Goal: Task Accomplishment & Management: Complete application form

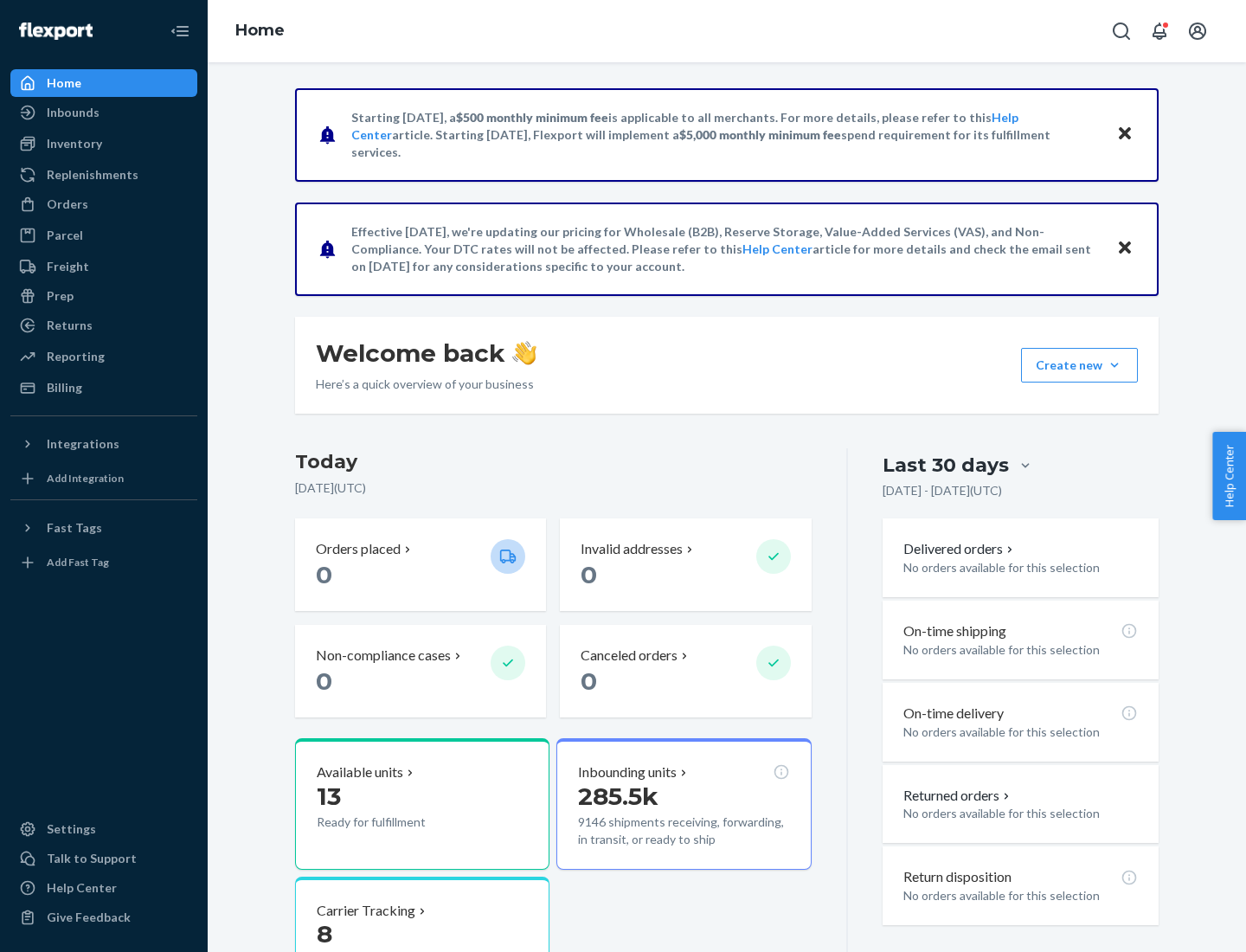
click at [1114, 365] on button "Create new Create new inbound Create new order Create new product" at bounding box center [1079, 364] width 117 height 35
click at [104, 112] on div "Inbounds" at bounding box center [104, 112] width 183 height 24
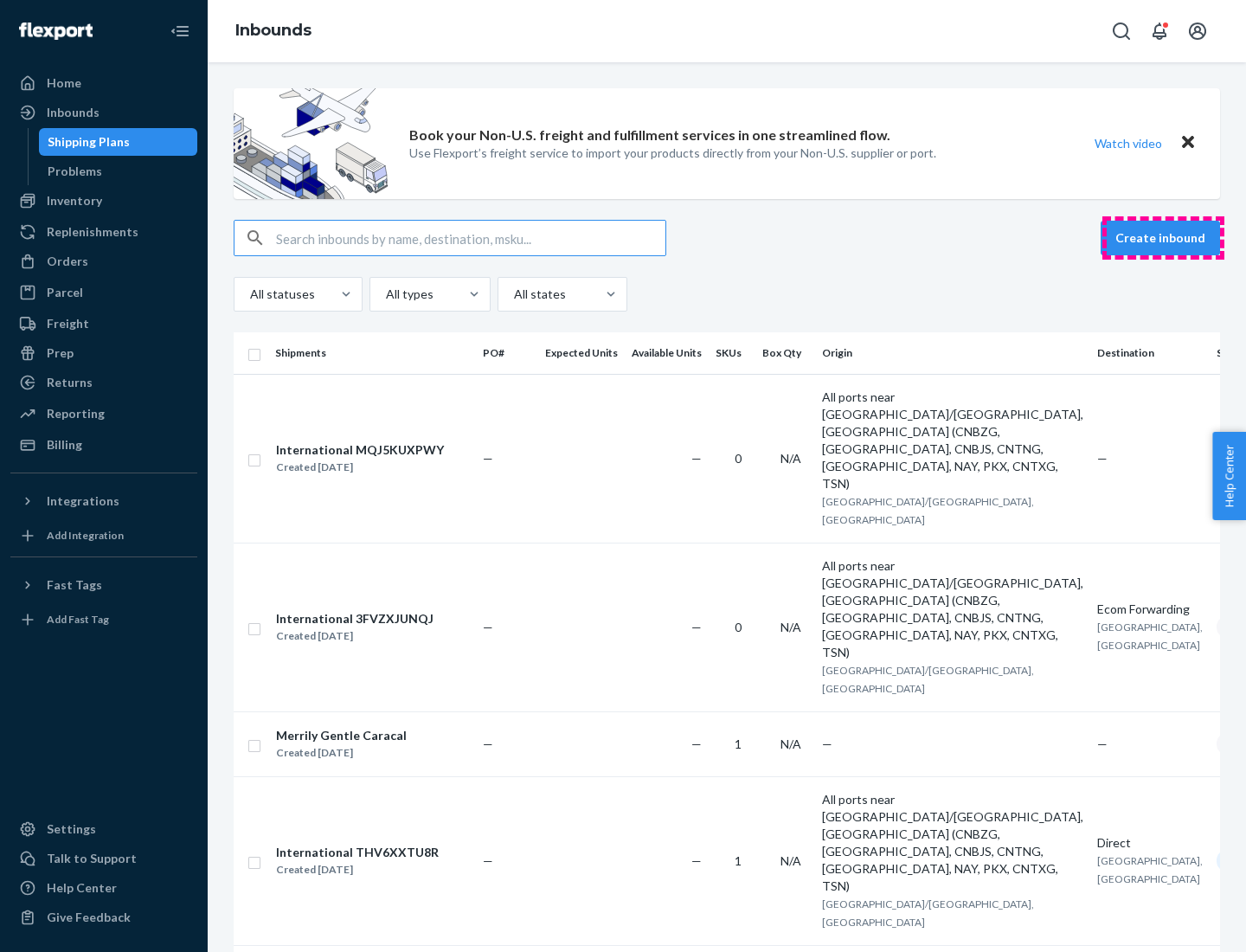
click at [1163, 238] on button "Create inbound" at bounding box center [1160, 237] width 120 height 35
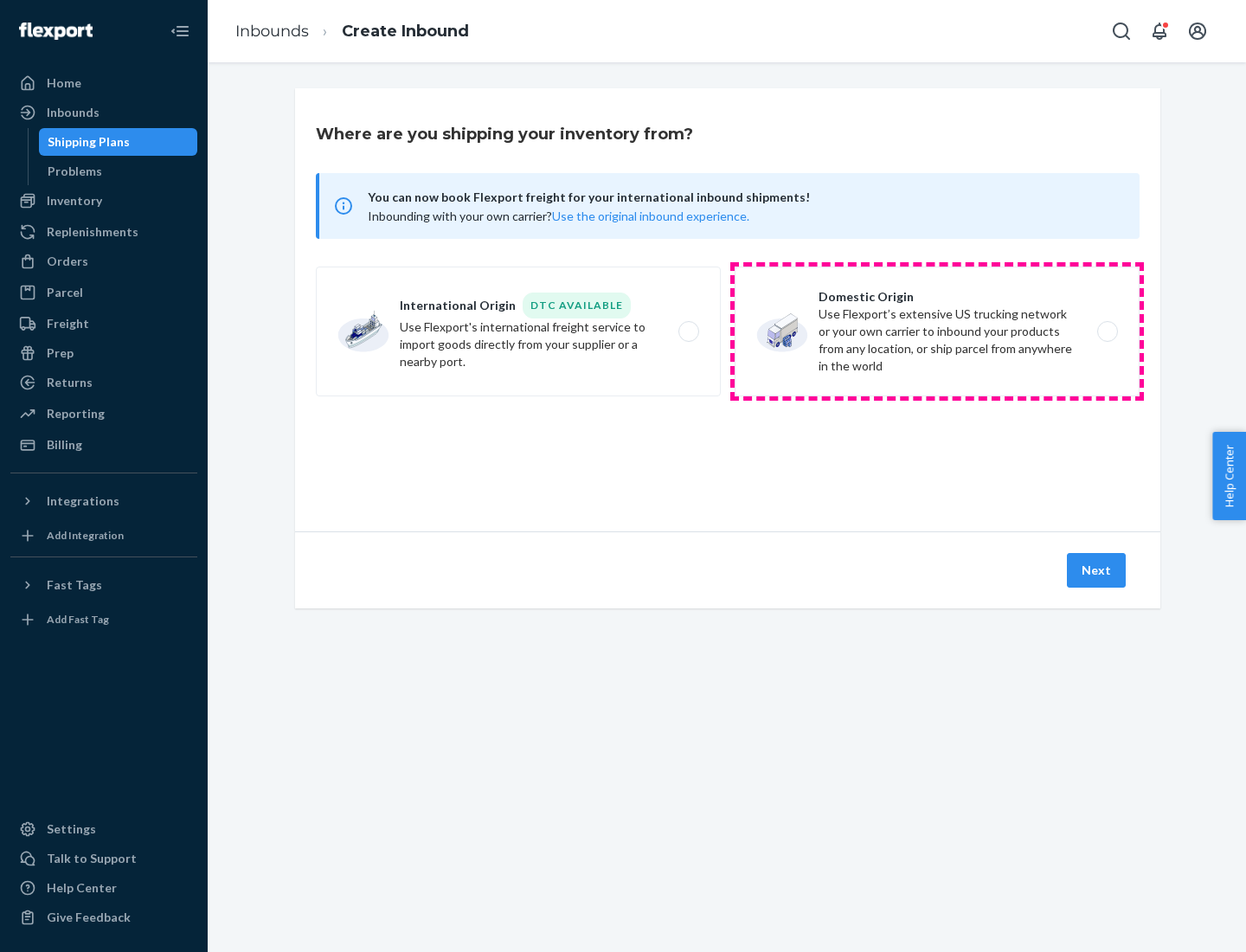
click at [937, 332] on label "Domestic Origin Use Flexport’s extensive US trucking network or your own carrie…" at bounding box center [936, 331] width 404 height 130
click at [1107, 332] on input "Domestic Origin Use Flexport’s extensive US trucking network or your own carrie…" at bounding box center [1112, 332] width 11 height 11
radio input "true"
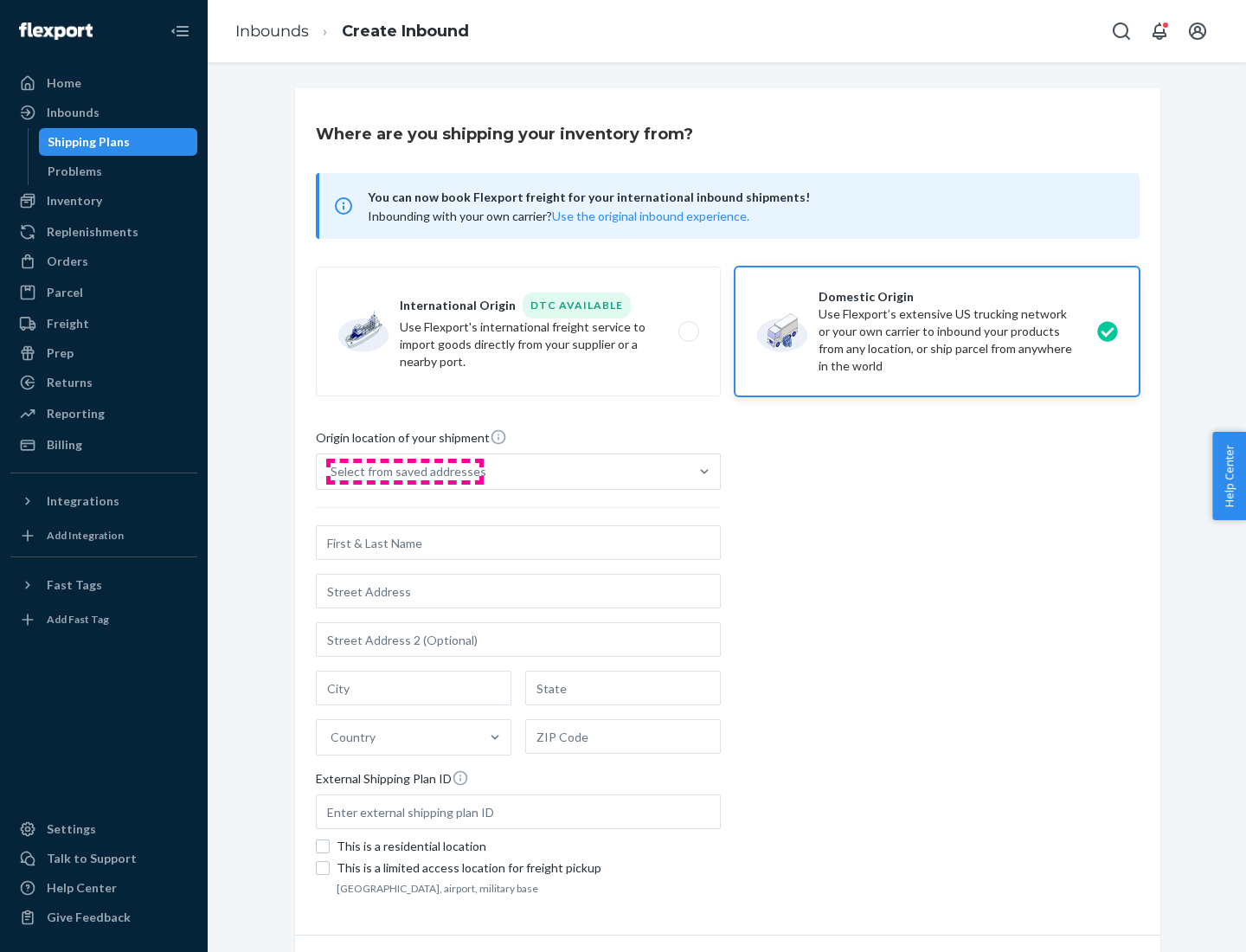
click at [404, 472] on div "Select from saved addresses" at bounding box center [408, 472] width 156 height 18
click at [333, 472] on input "Select from saved addresses" at bounding box center [332, 472] width 2 height 18
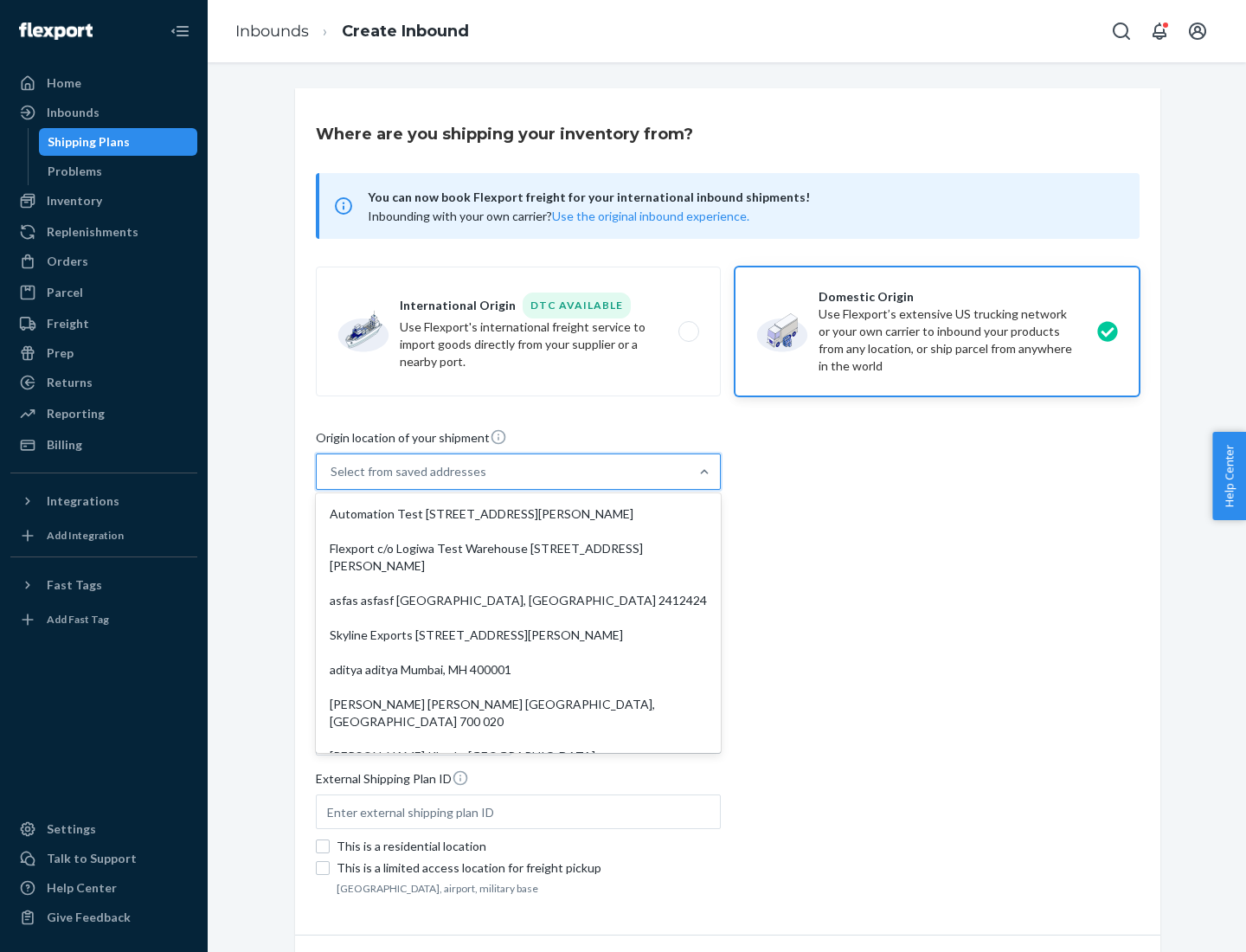
scroll to position [7, 0]
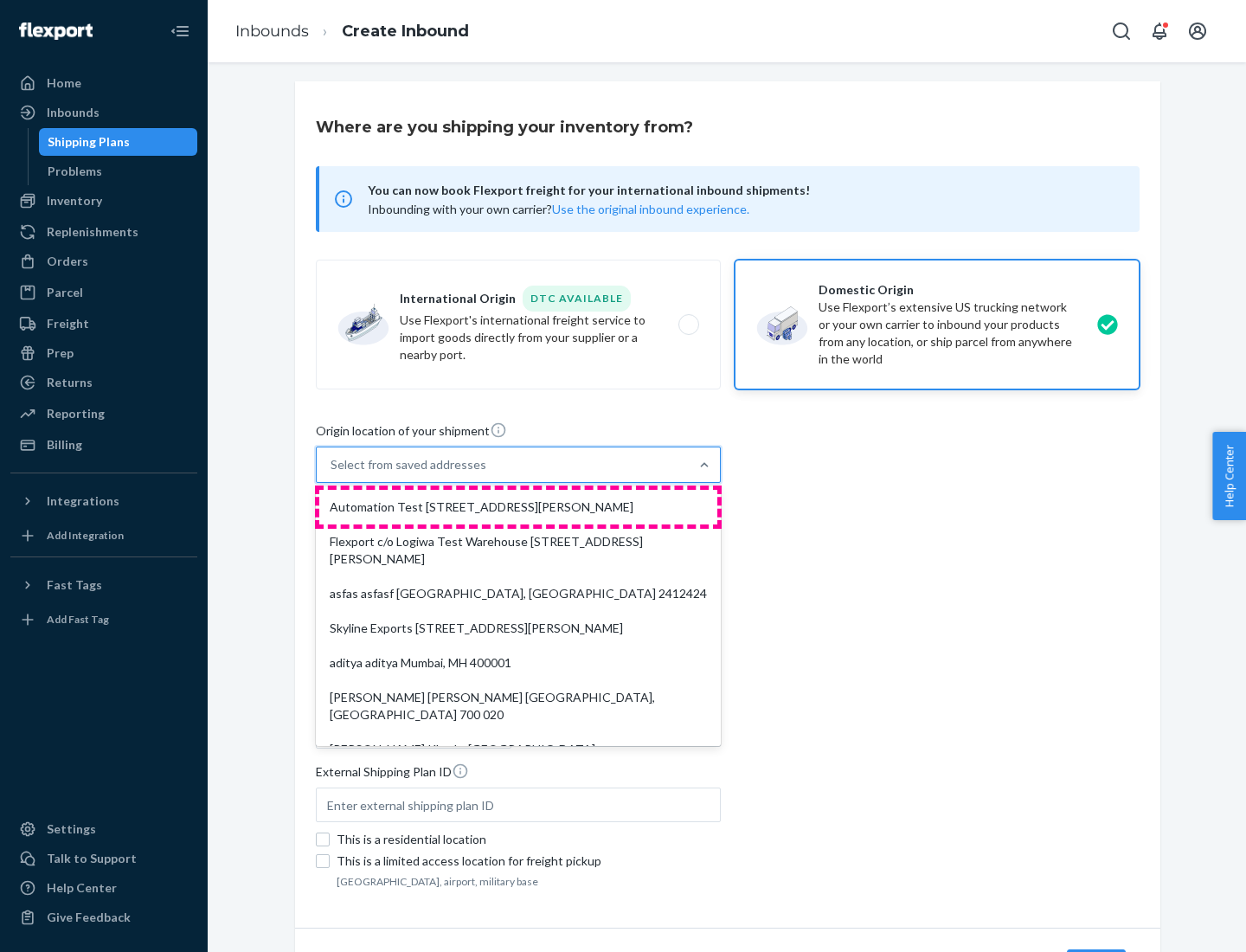
click at [518, 507] on div "Automation Test [STREET_ADDRESS][PERSON_NAME]" at bounding box center [518, 506] width 398 height 35
click at [333, 474] on input "option Automation Test [STREET_ADDRESS][PERSON_NAME]. 9 results available. Use …" at bounding box center [332, 464] width 2 height 18
type input "Automation Test"
type input "[STREET_ADDRESS][PERSON_NAME]"
type input "9th Floor"
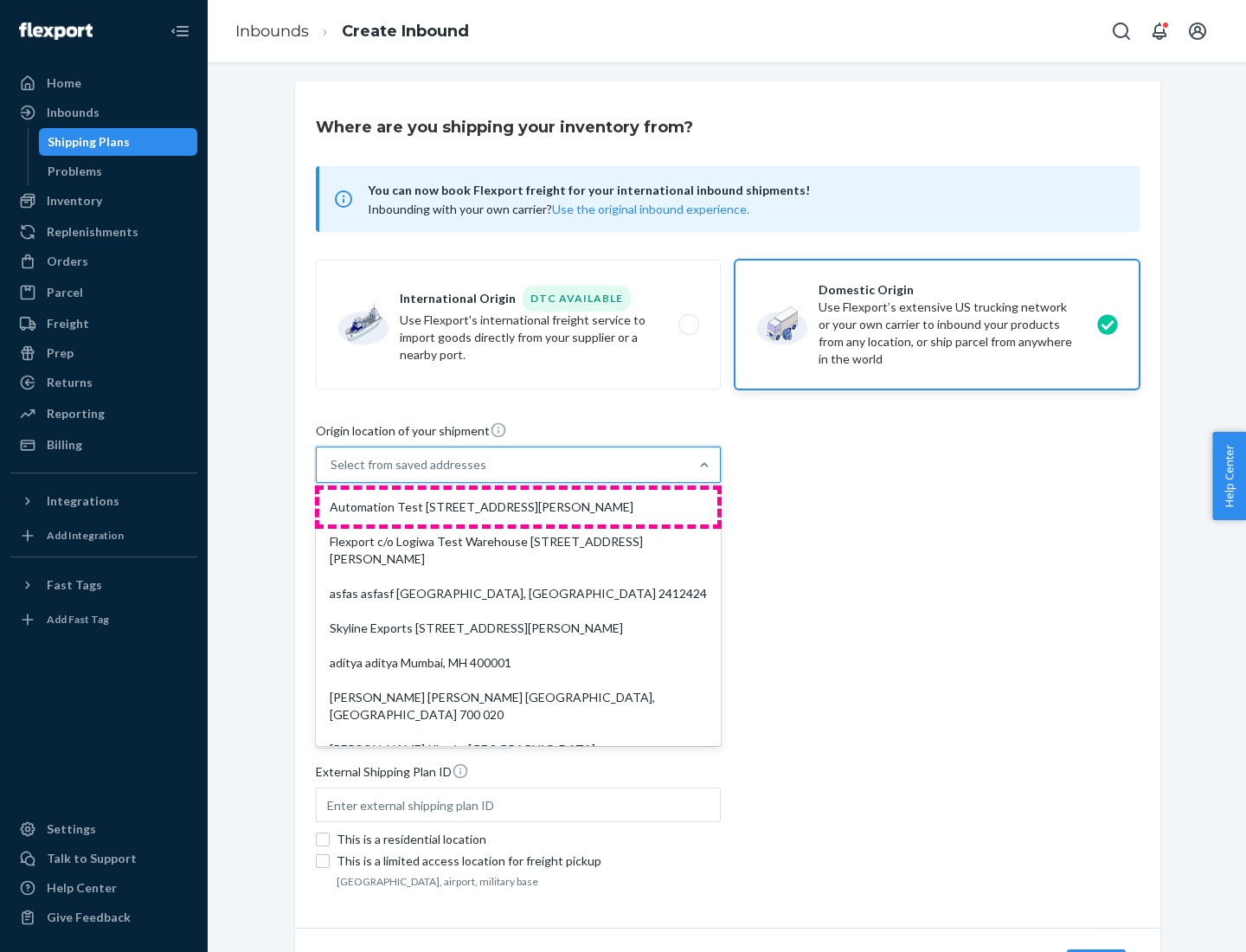
type input "[GEOGRAPHIC_DATA]"
type input "CA"
type input "94104"
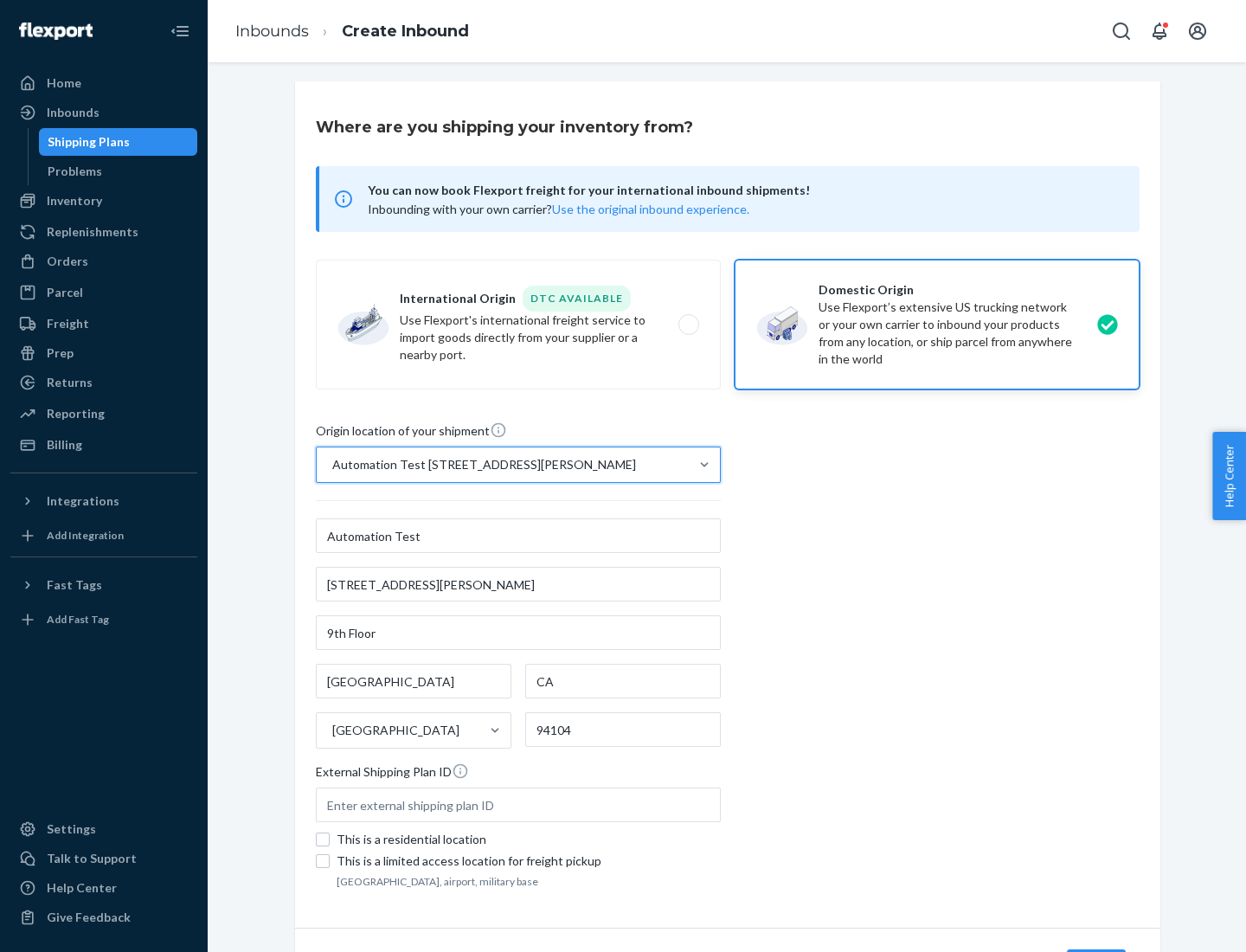
scroll to position [101, 0]
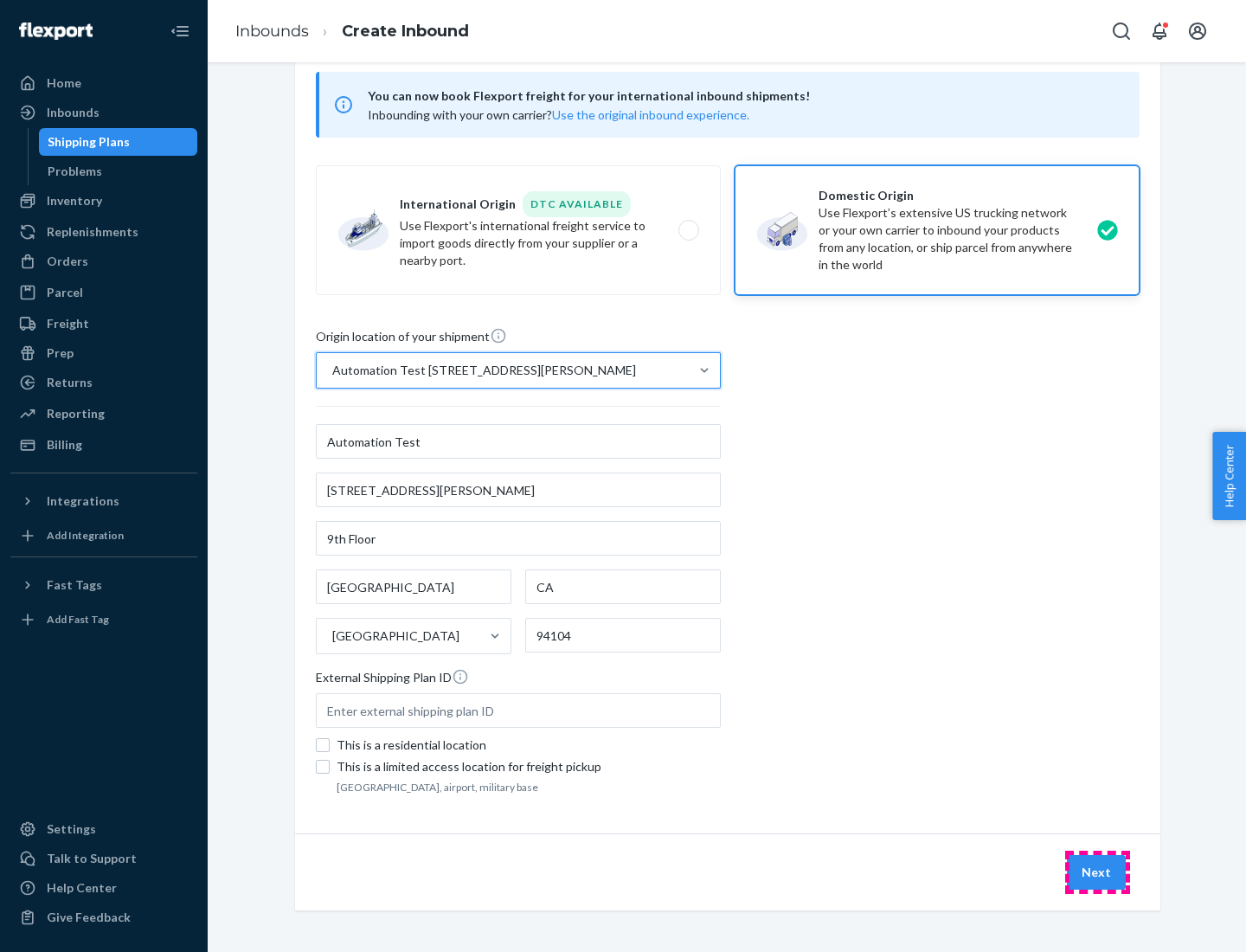
click at [1097, 873] on button "Next" at bounding box center [1096, 872] width 59 height 35
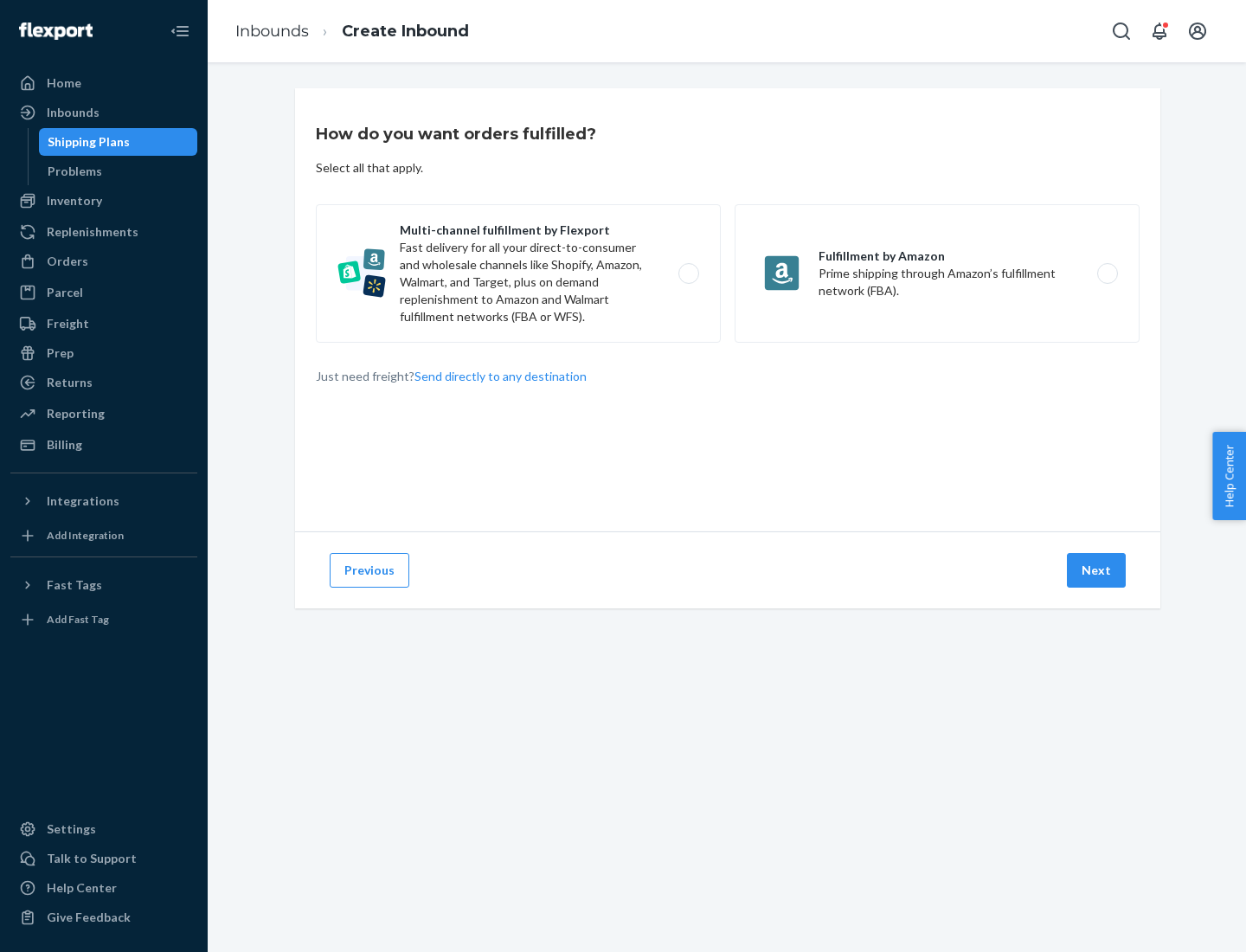
click at [518, 274] on label "Multi-channel fulfillment by Flexport Fast delivery for all your direct-to-cons…" at bounding box center [517, 274] width 404 height 138
click at [687, 274] on input "Multi-channel fulfillment by Flexport Fast delivery for all your direct-to-cons…" at bounding box center [693, 274] width 11 height 11
radio input "true"
click at [1097, 570] on button "Next" at bounding box center [1096, 570] width 59 height 35
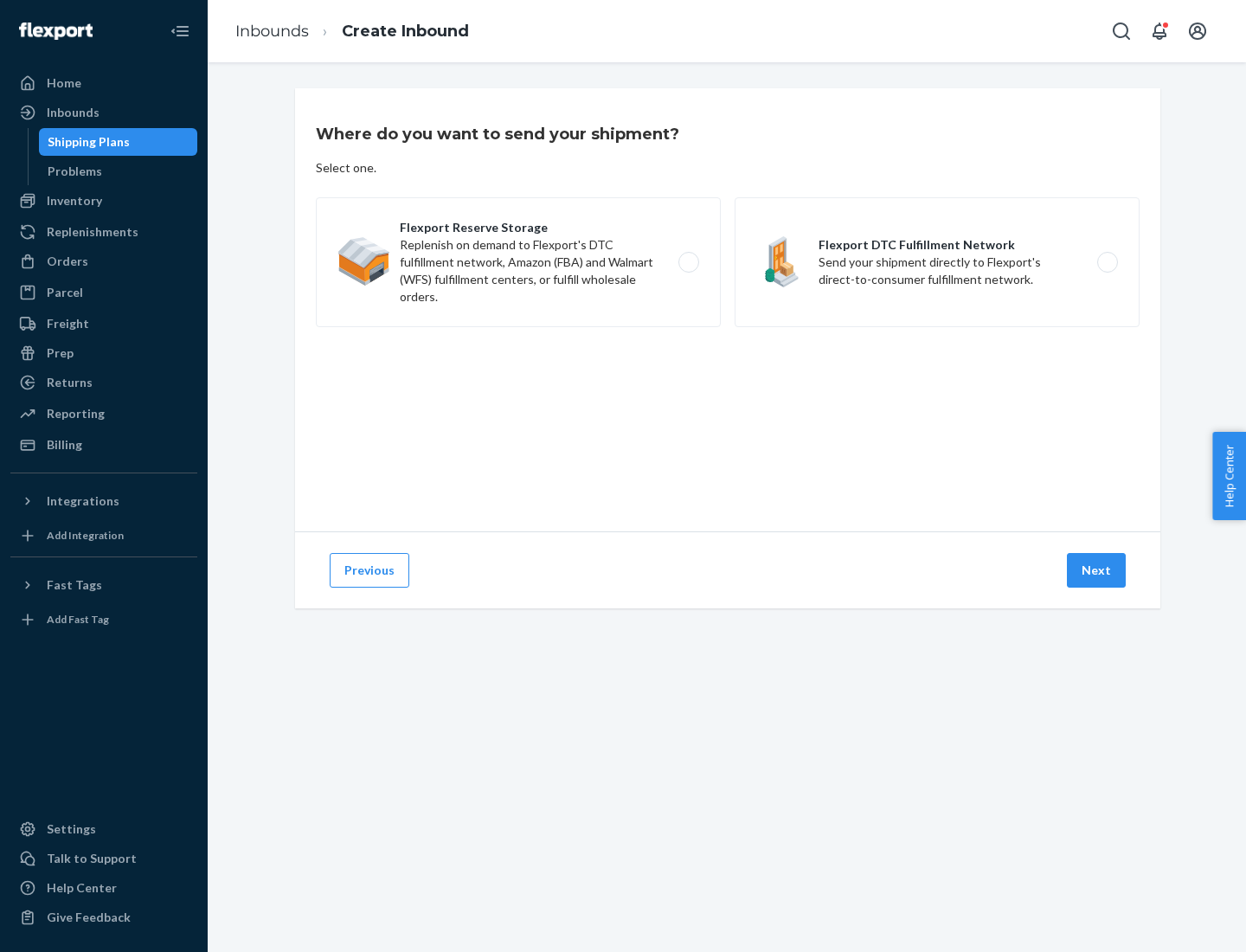
click at [937, 263] on label "Flexport DTC Fulfillment Network Send your shipment directly to Flexport's dire…" at bounding box center [936, 262] width 404 height 130
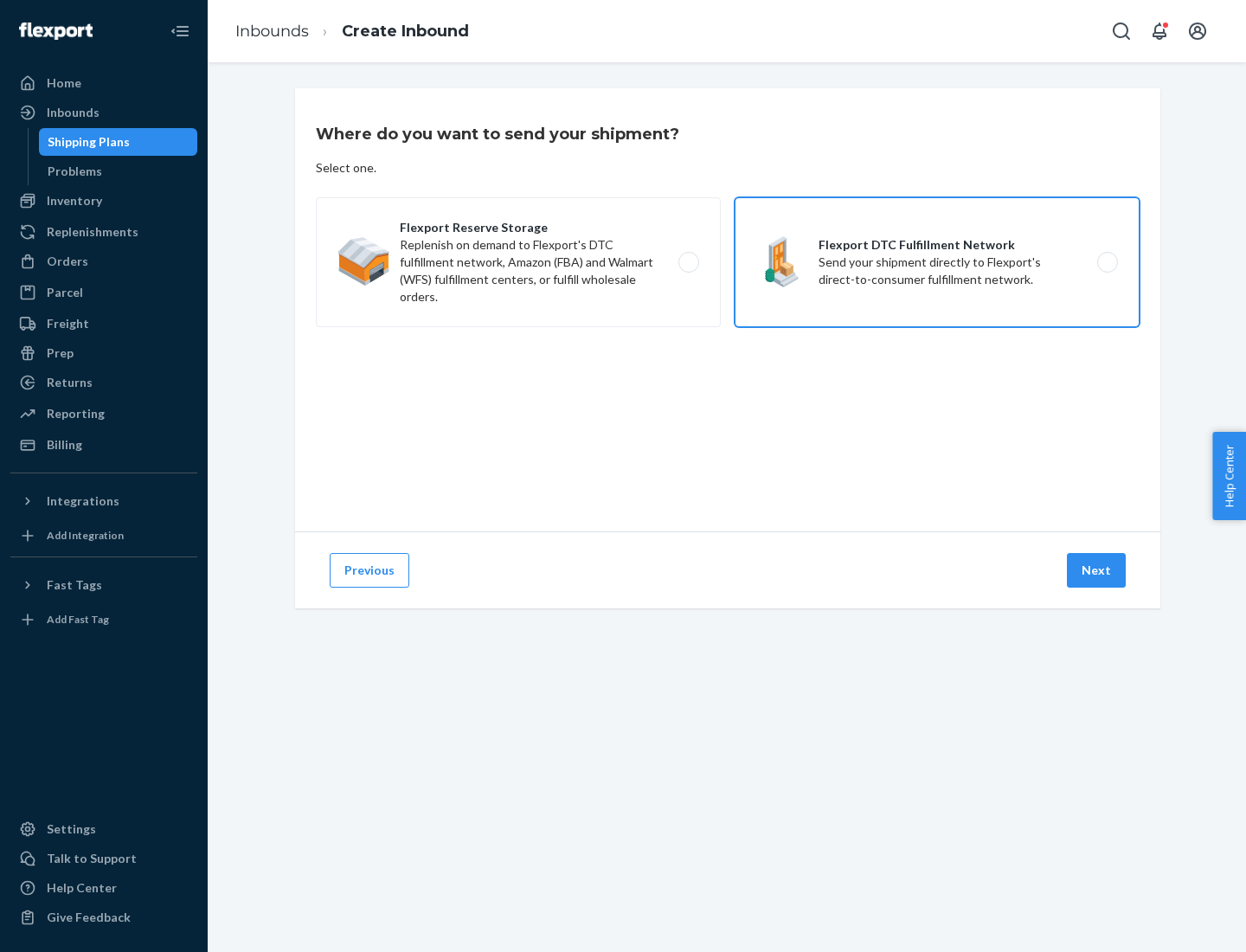
click at [1107, 263] on input "Flexport DTC Fulfillment Network Send your shipment directly to Flexport's dire…" at bounding box center [1112, 263] width 11 height 11
radio input "true"
click at [1097, 570] on button "Next" at bounding box center [1096, 570] width 59 height 35
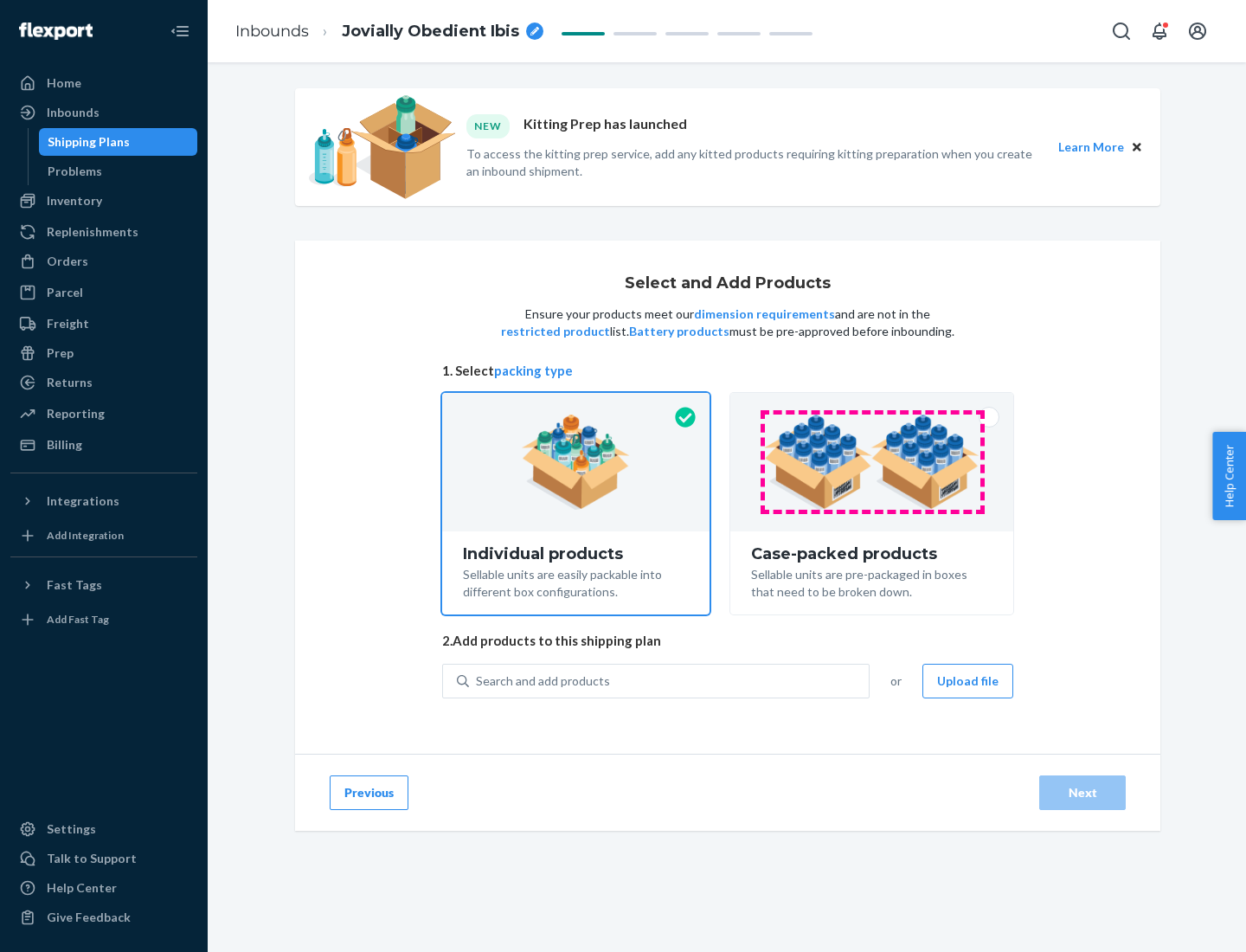
click at [872, 462] on img at bounding box center [871, 462] width 216 height 95
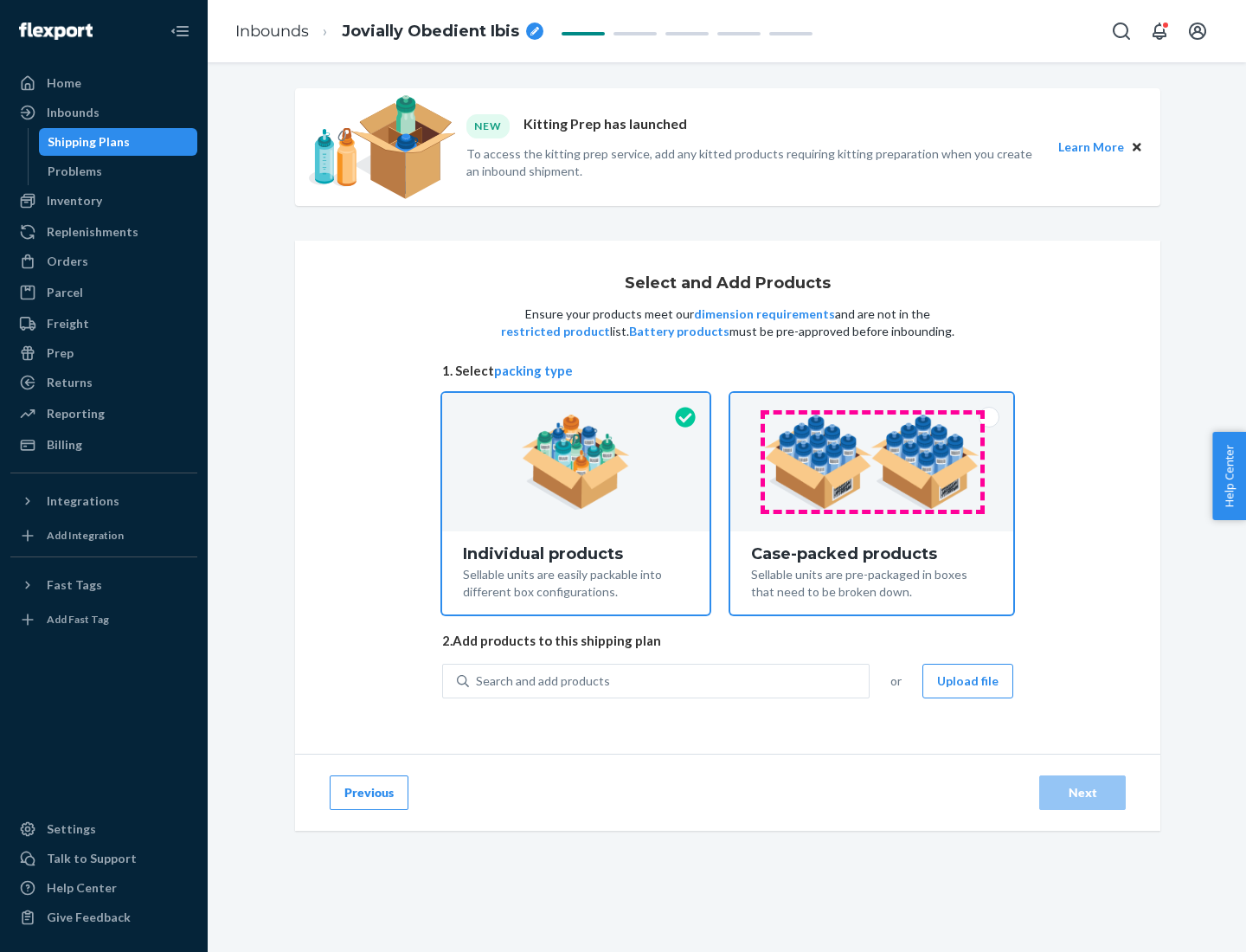
click at [872, 405] on input "Case-packed products Sellable units are pre-packaged in boxes that need to be b…" at bounding box center [871, 399] width 11 height 11
radio input "true"
radio input "false"
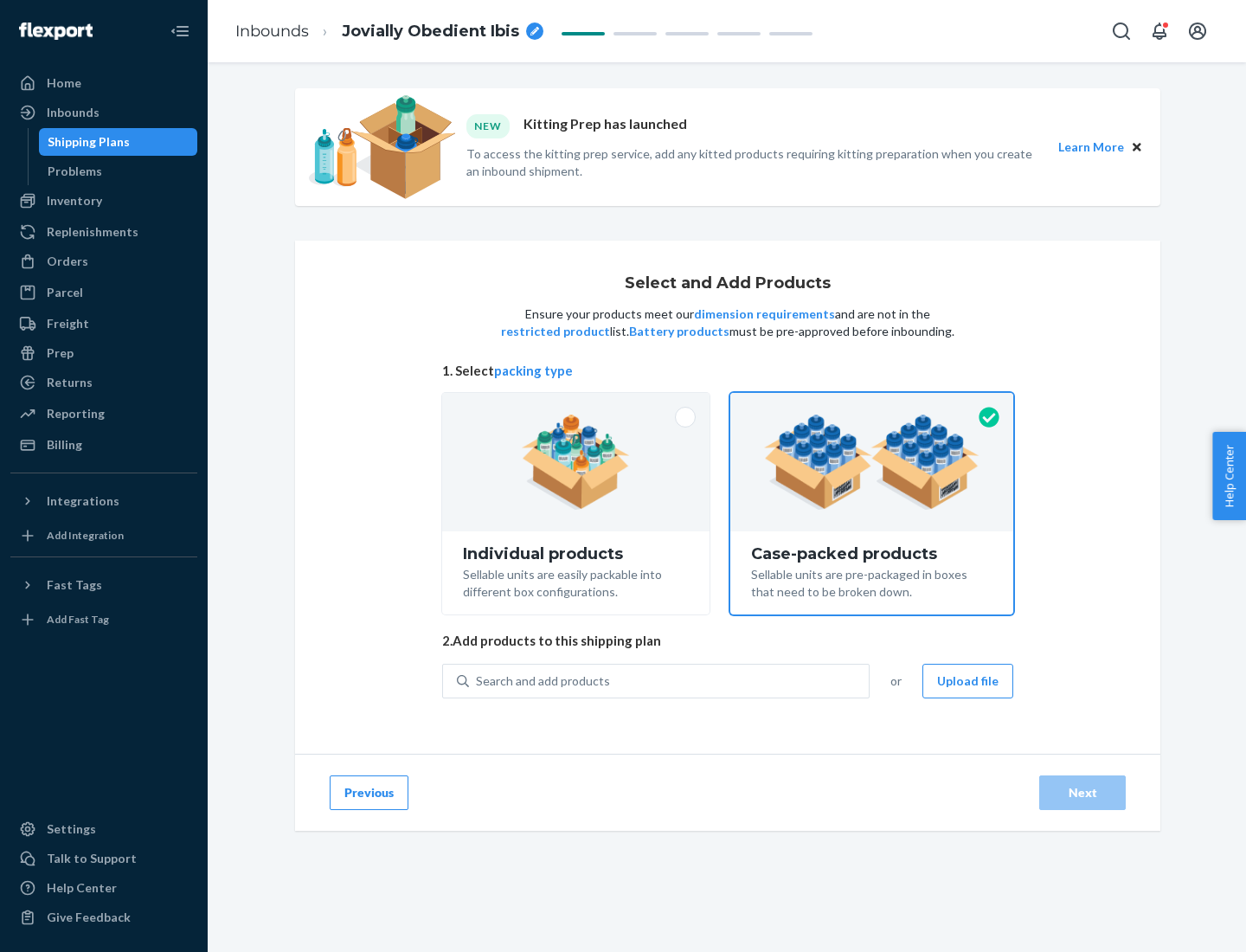
click at [670, 680] on div "Search and add products" at bounding box center [669, 680] width 400 height 31
click at [477, 680] on input "Search and add products" at bounding box center [476, 681] width 2 height 18
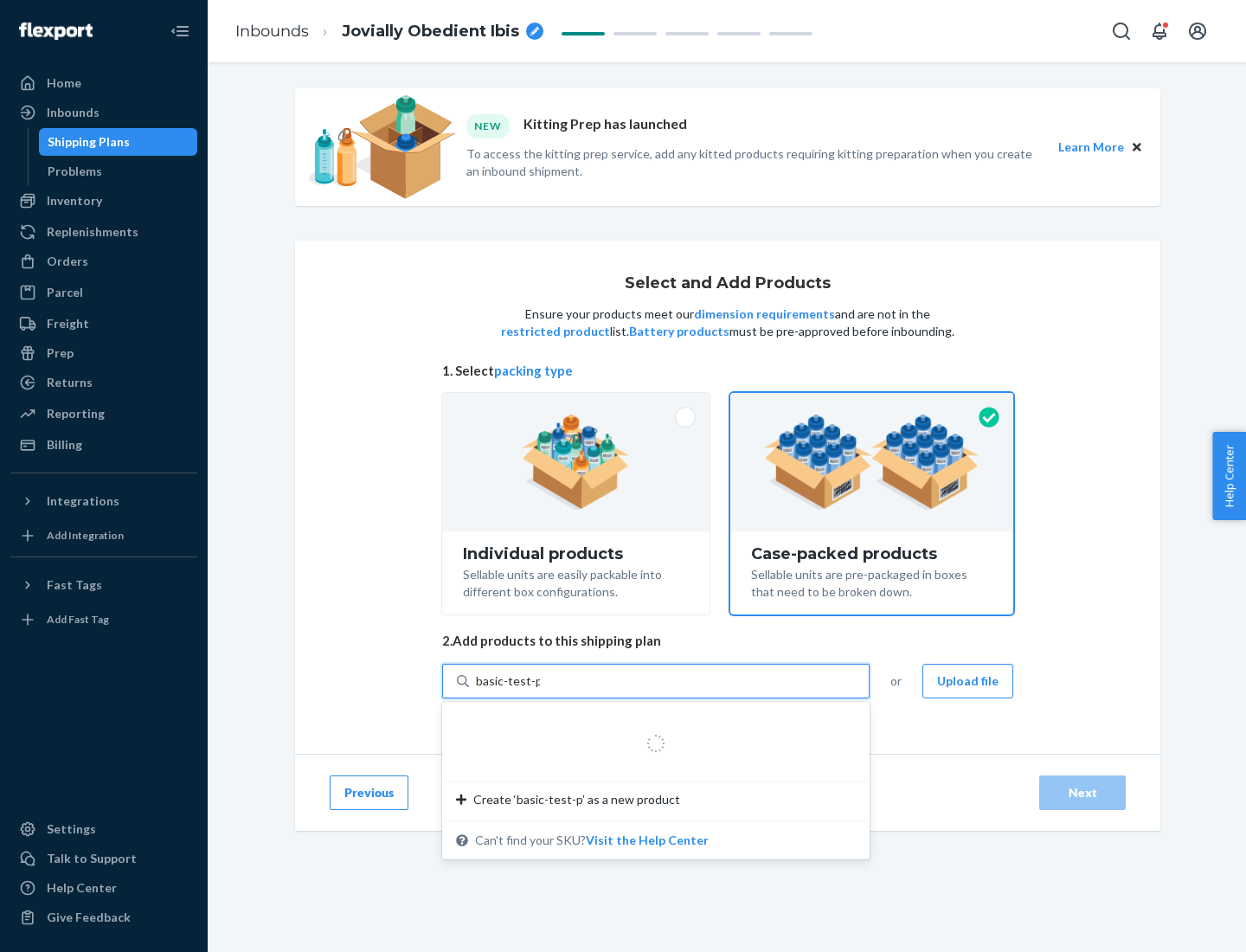
type input "basic-test-product-1"
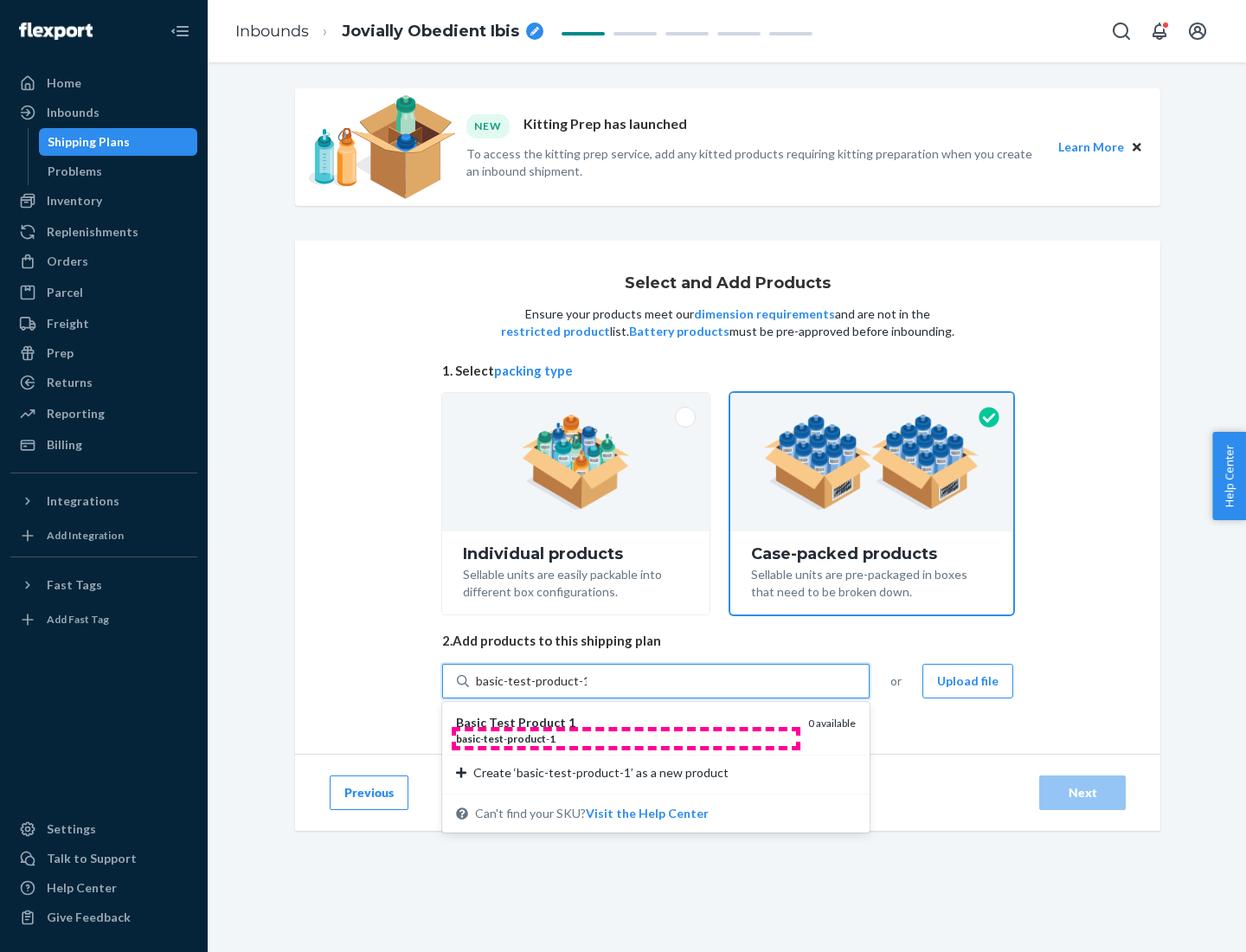
click at [626, 738] on div "basic - test - product - 1" at bounding box center [625, 739] width 338 height 15
click at [587, 689] on input "basic-test-product-1" at bounding box center [531, 681] width 111 height 18
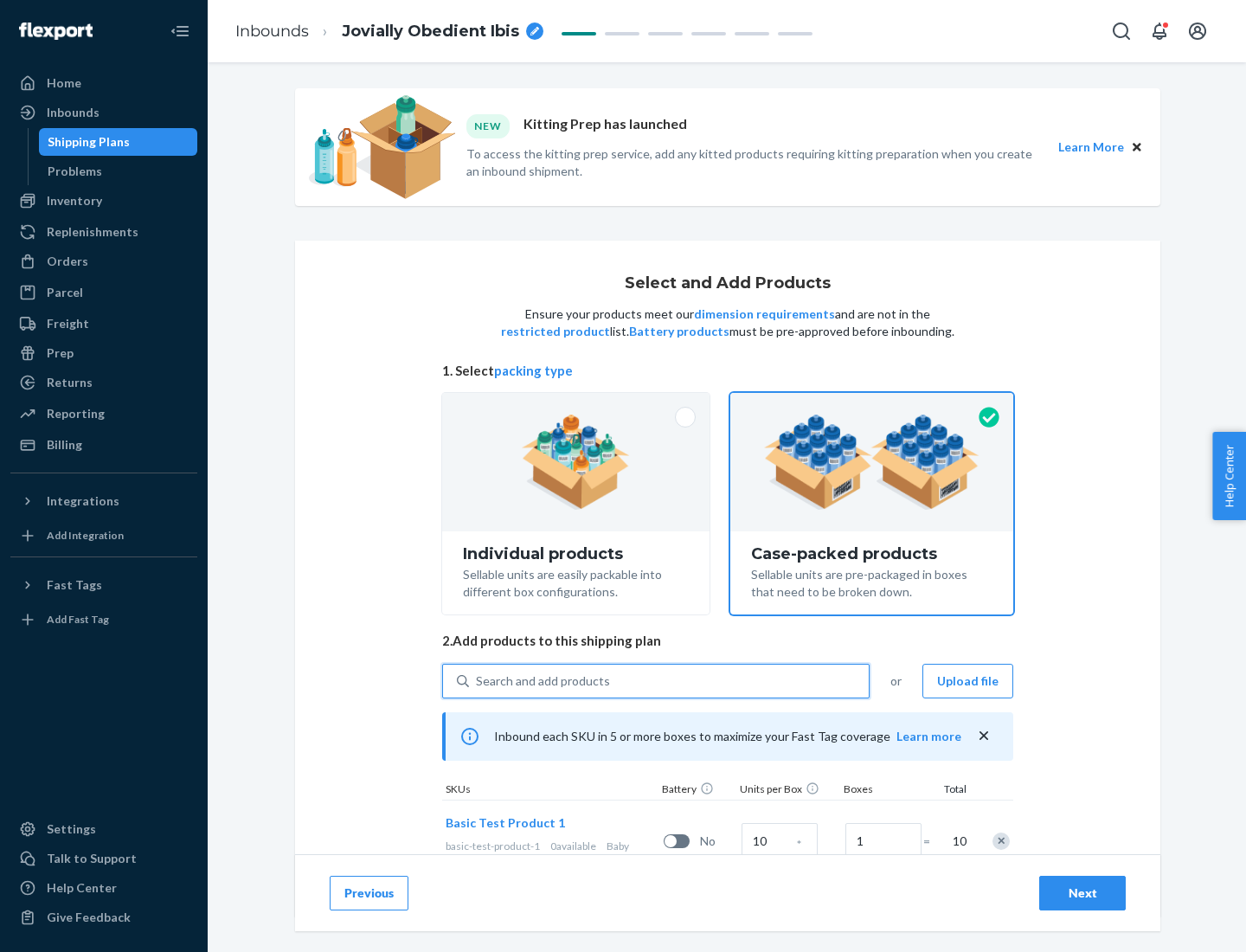
scroll to position [63, 0]
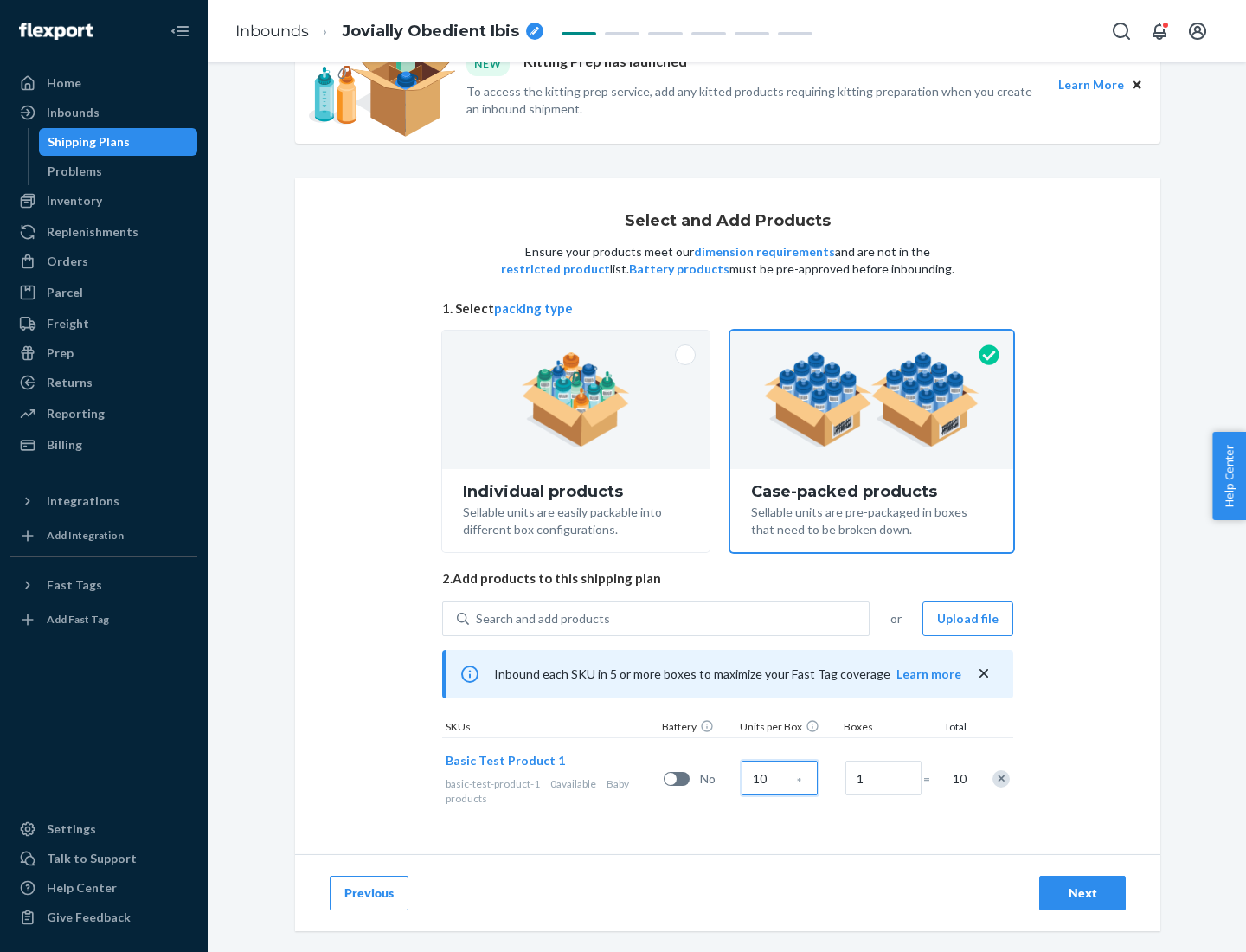
type input "10"
type input "7"
click at [1083, 893] on div "Next" at bounding box center [1082, 893] width 57 height 18
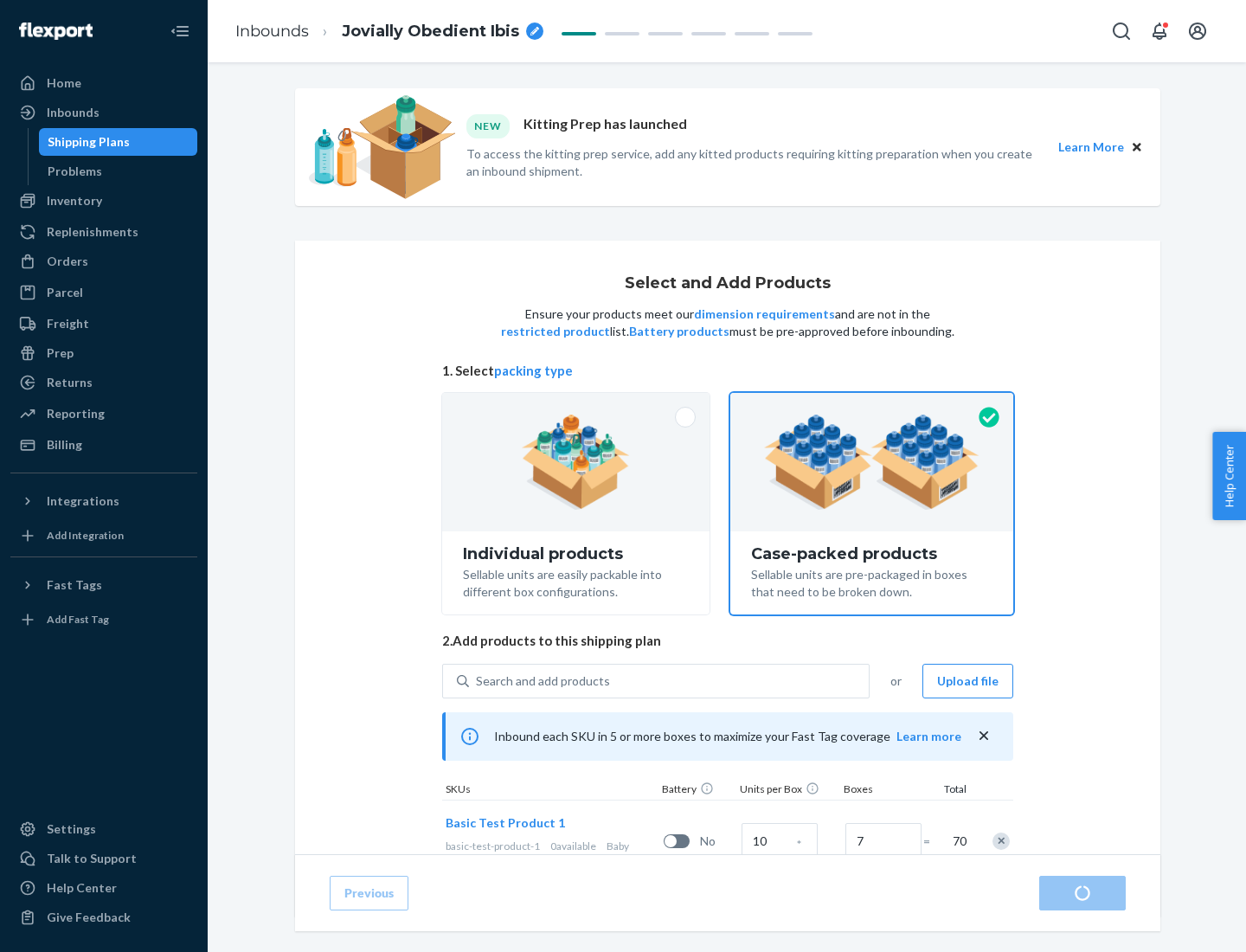
radio input "true"
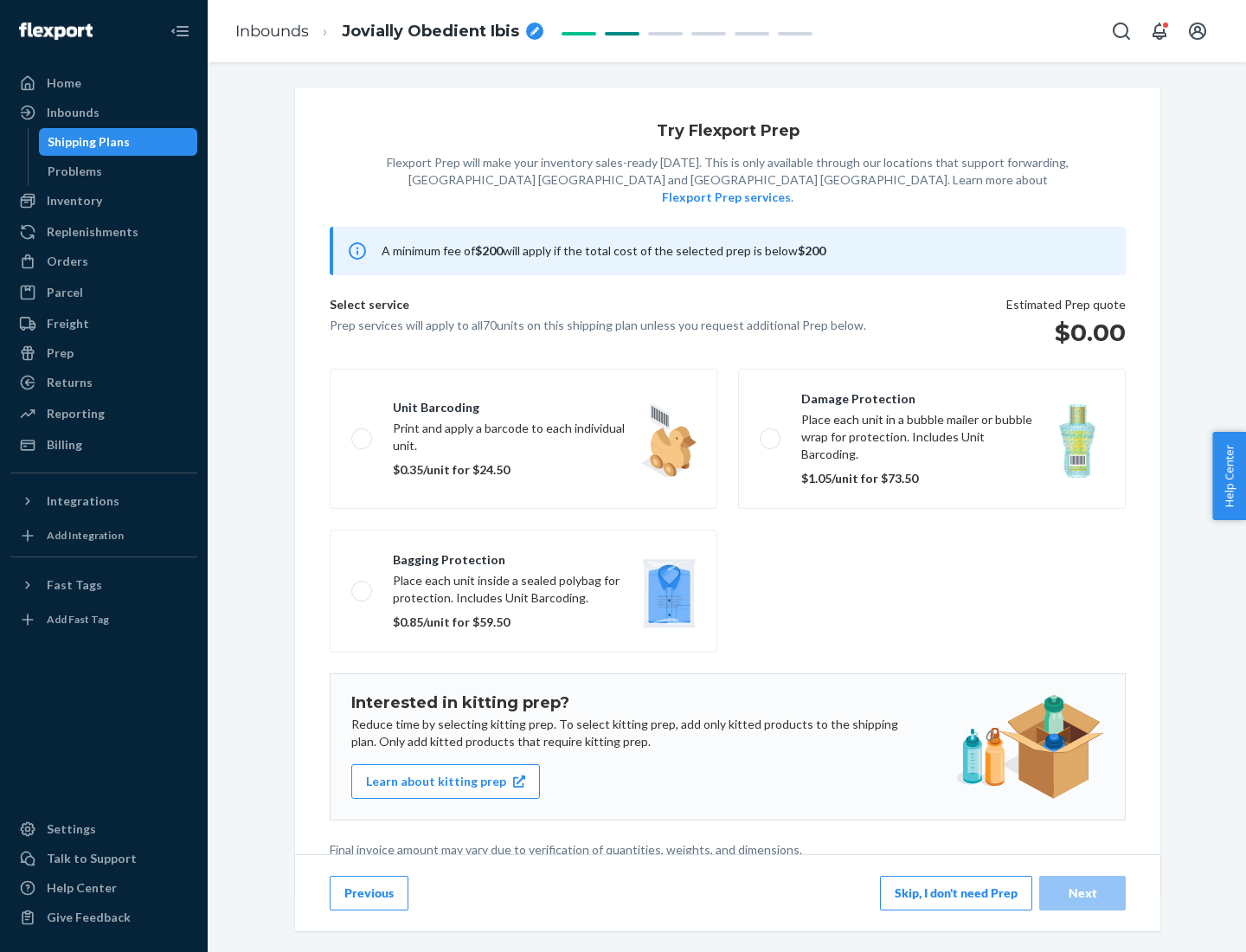
scroll to position [5, 0]
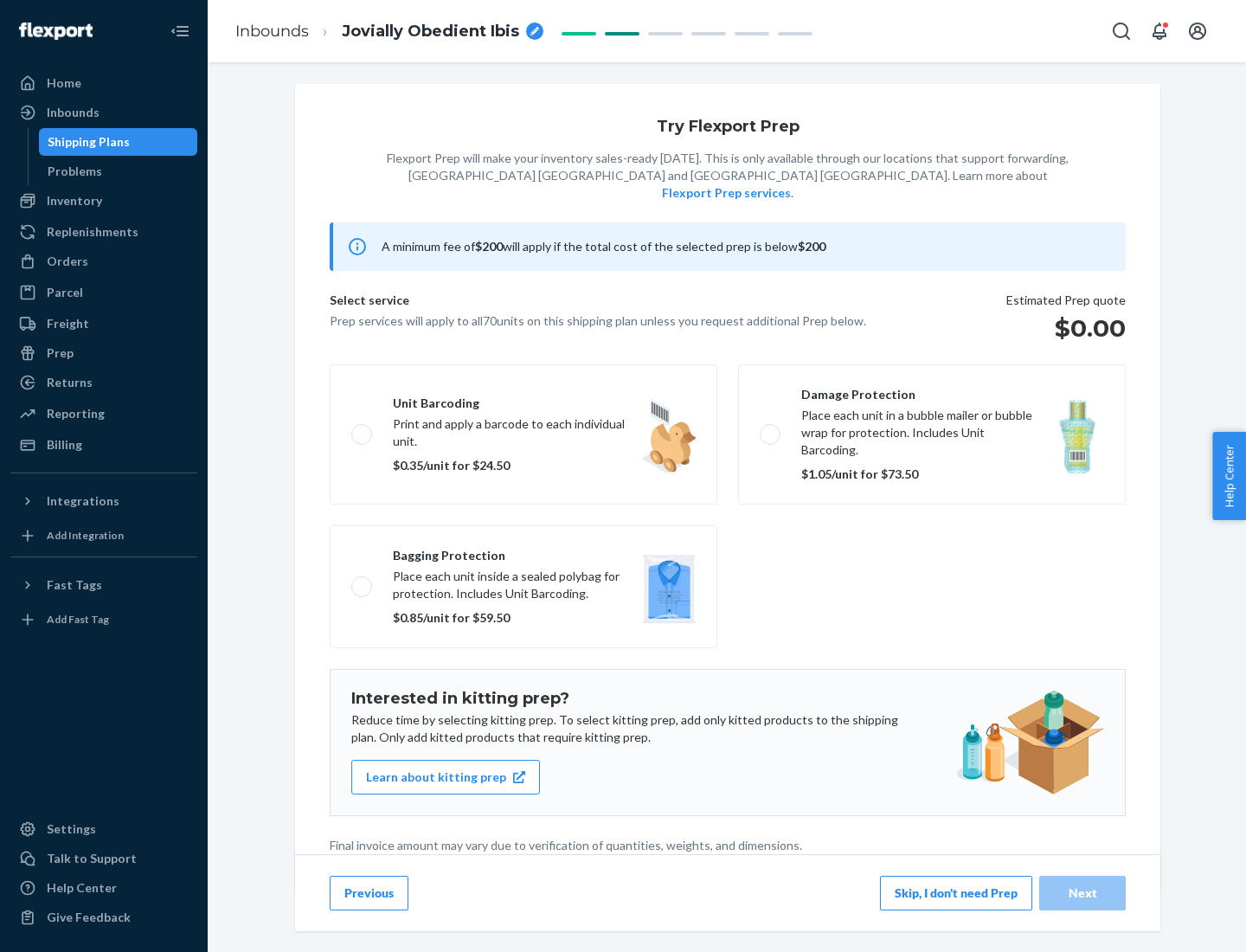
click at [523, 551] on label "Bagging protection Place each unit inside a sealed polybag for protection. Incl…" at bounding box center [523, 587] width 388 height 123
click at [362, 580] on input "Bagging protection Place each unit inside a sealed polybag for protection. Incl…" at bounding box center [357, 586] width 11 height 11
checkbox input "true"
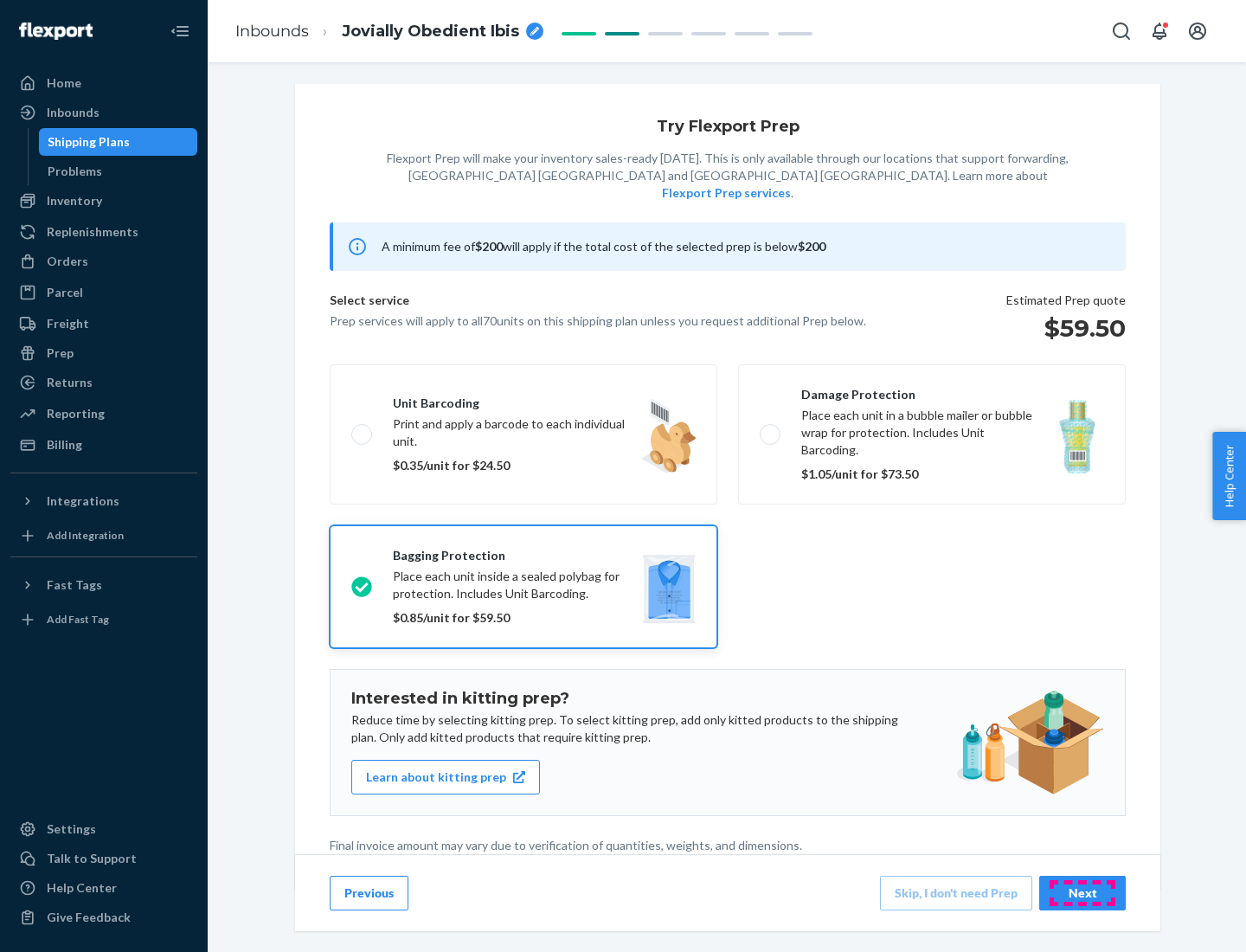
click at [1083, 892] on div "Next" at bounding box center [1082, 893] width 57 height 18
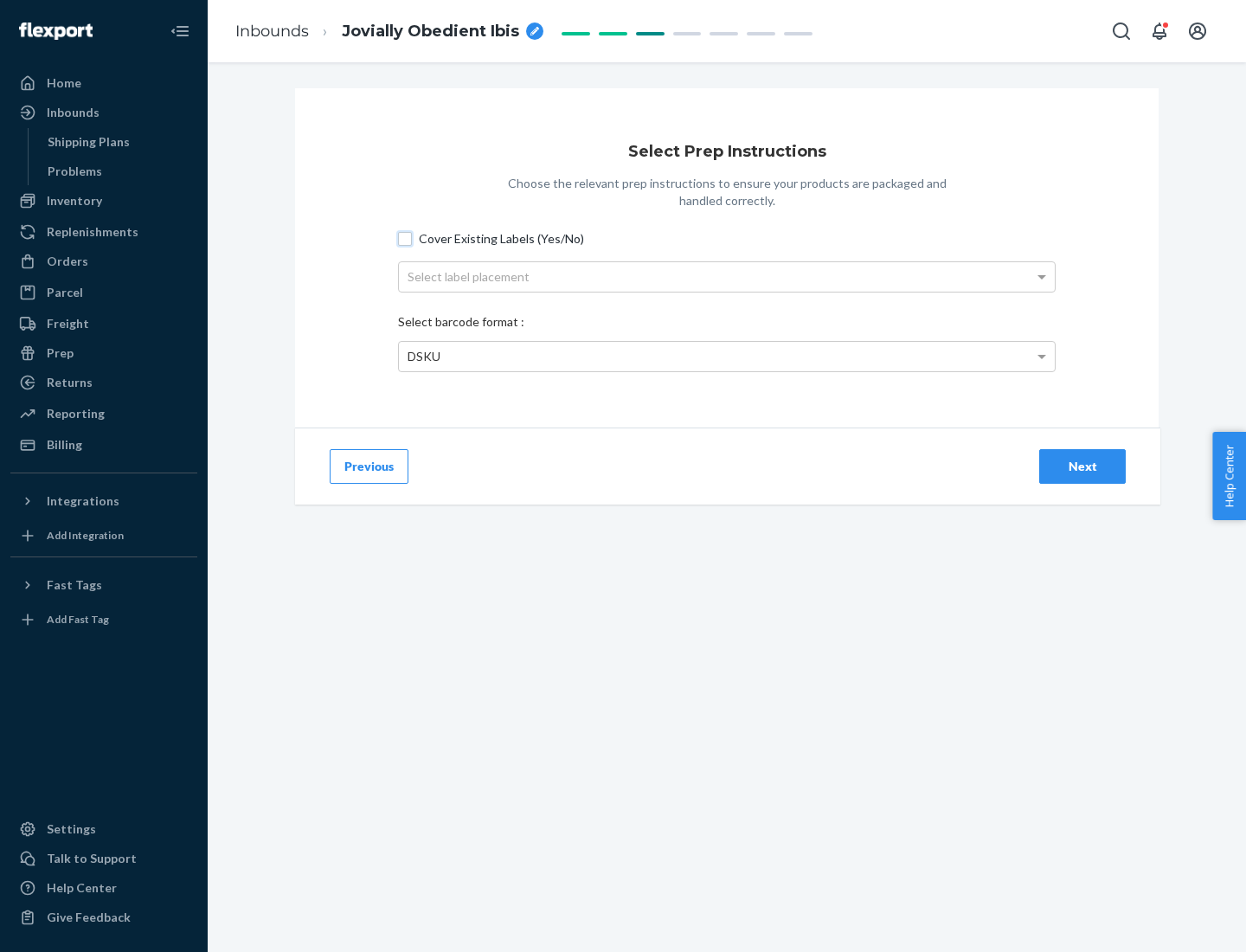
click at [404, 238] on input "Cover Existing Labels (Yes/No)" at bounding box center [404, 238] width 14 height 14
checkbox input "true"
click at [727, 276] on div "Select label placement" at bounding box center [727, 277] width 656 height 29
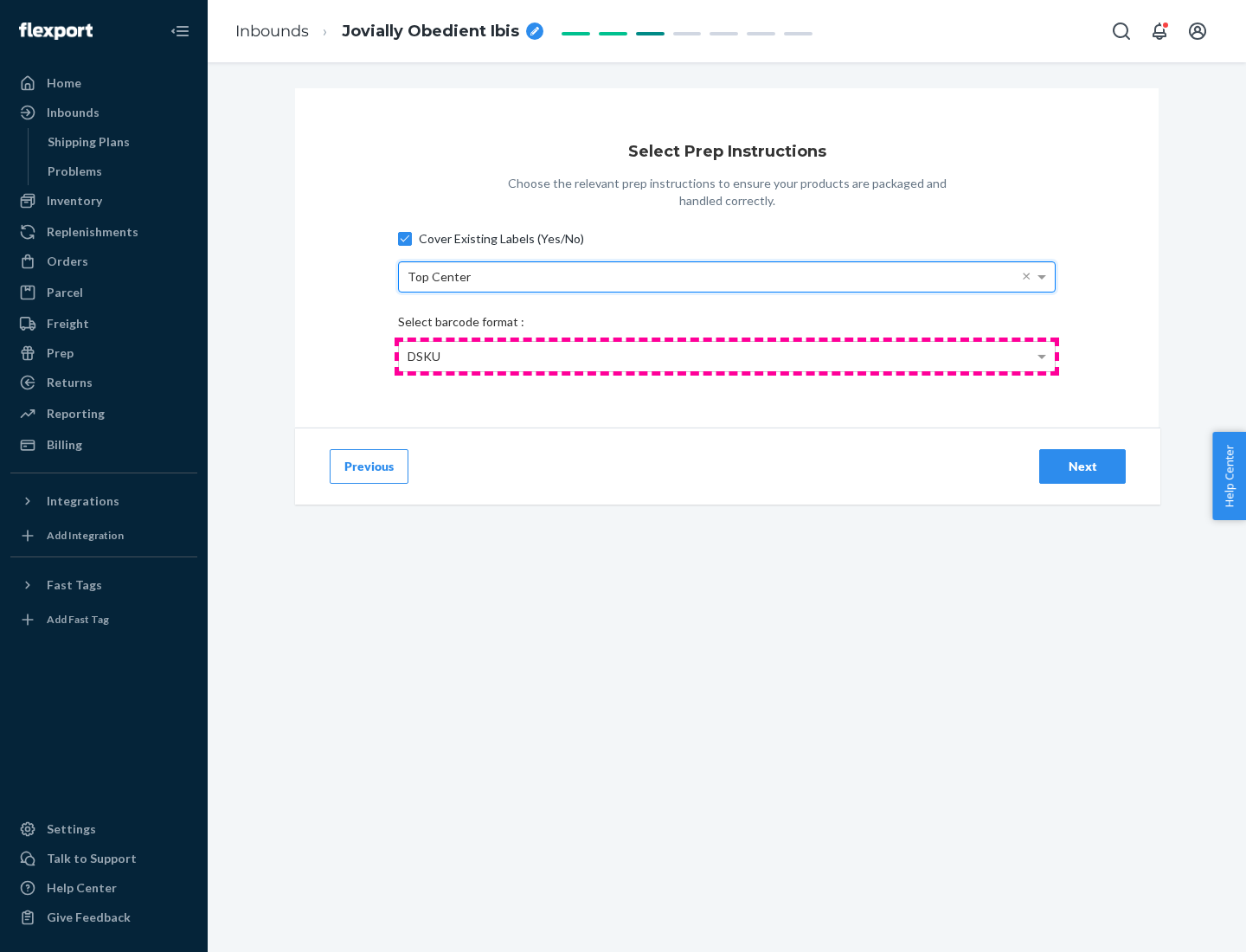
click at [727, 356] on div "DSKU" at bounding box center [727, 356] width 656 height 29
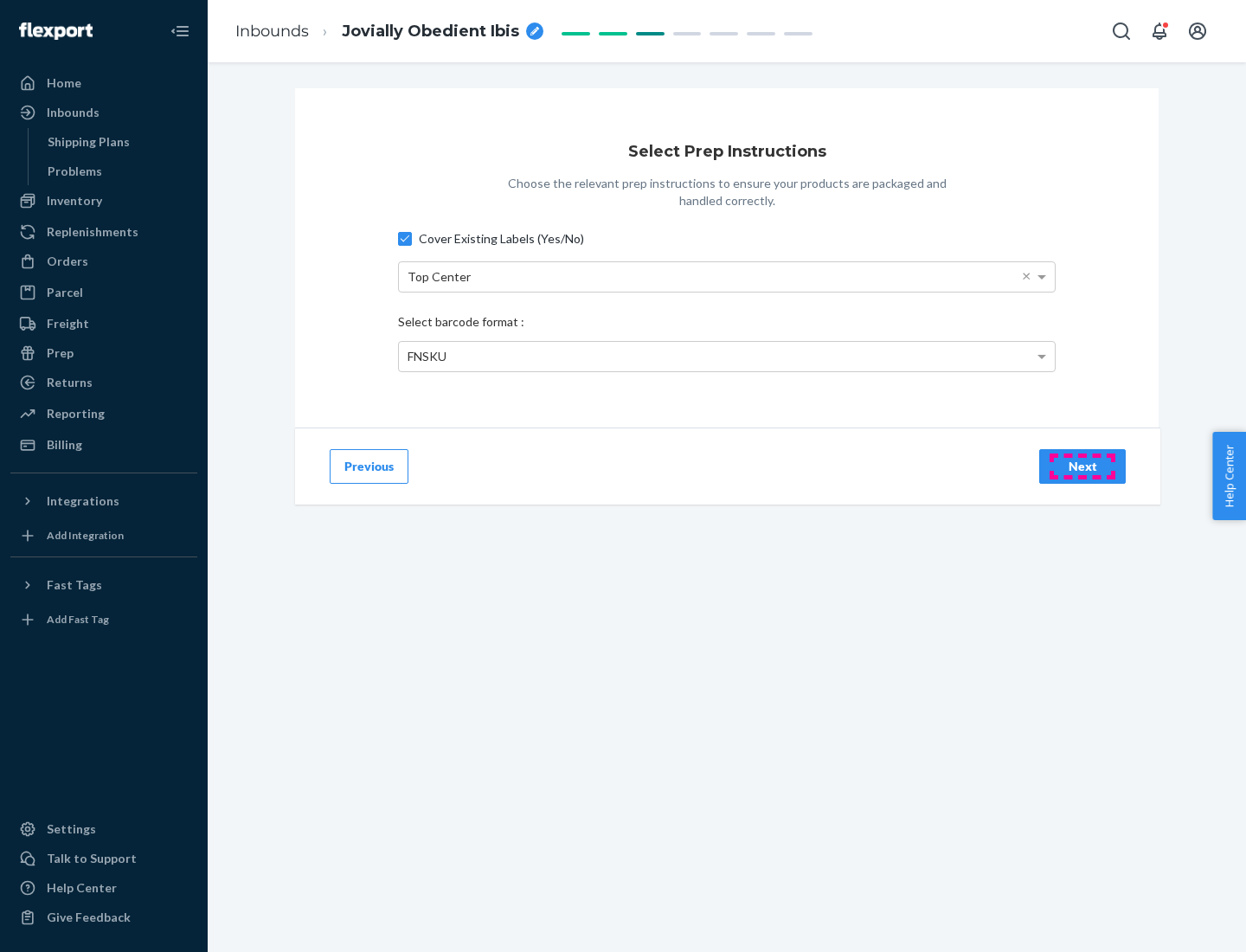
click at [1083, 465] on div "Next" at bounding box center [1082, 466] width 57 height 18
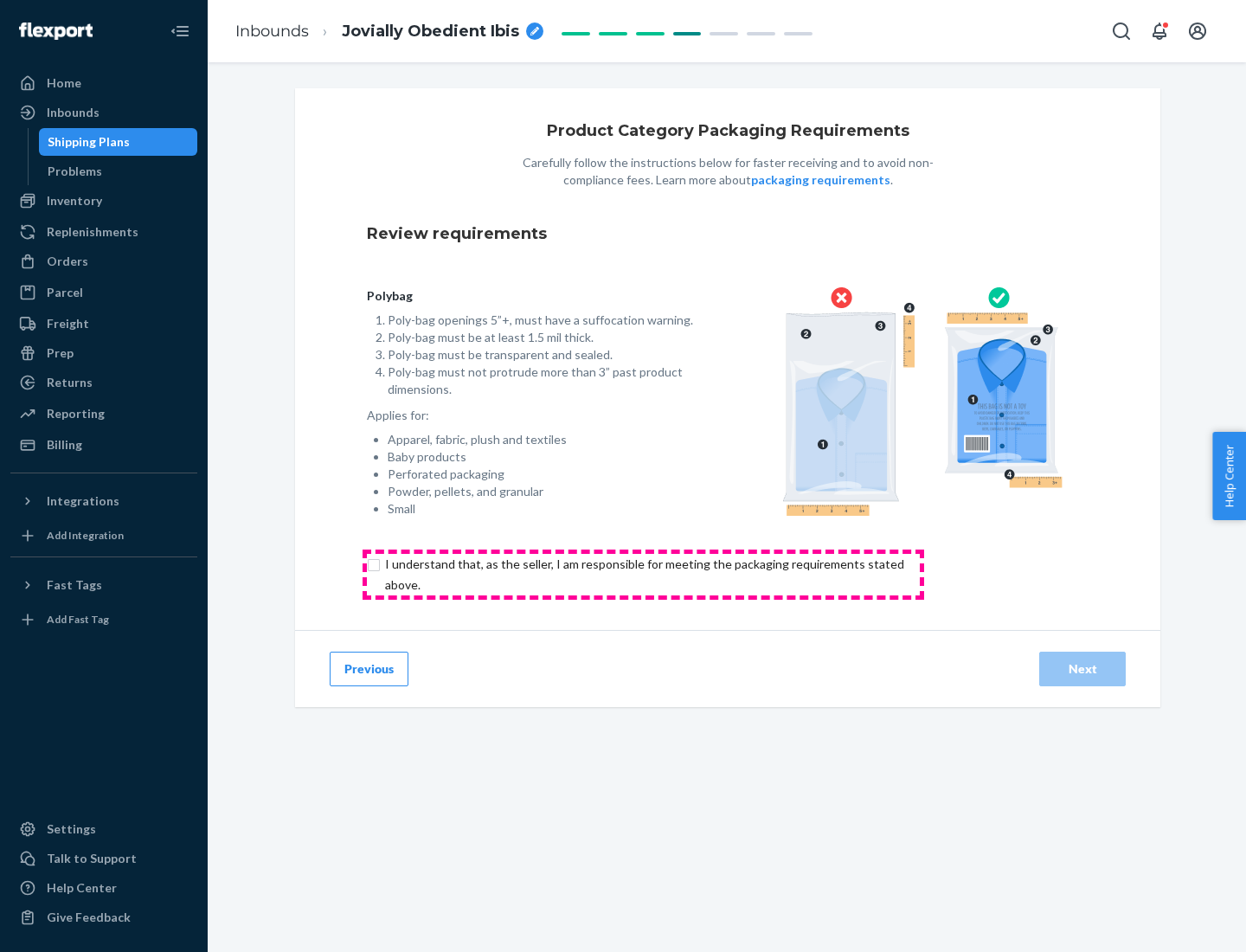
click at [643, 574] on input "checkbox" at bounding box center [655, 575] width 575 height 41
checkbox input "true"
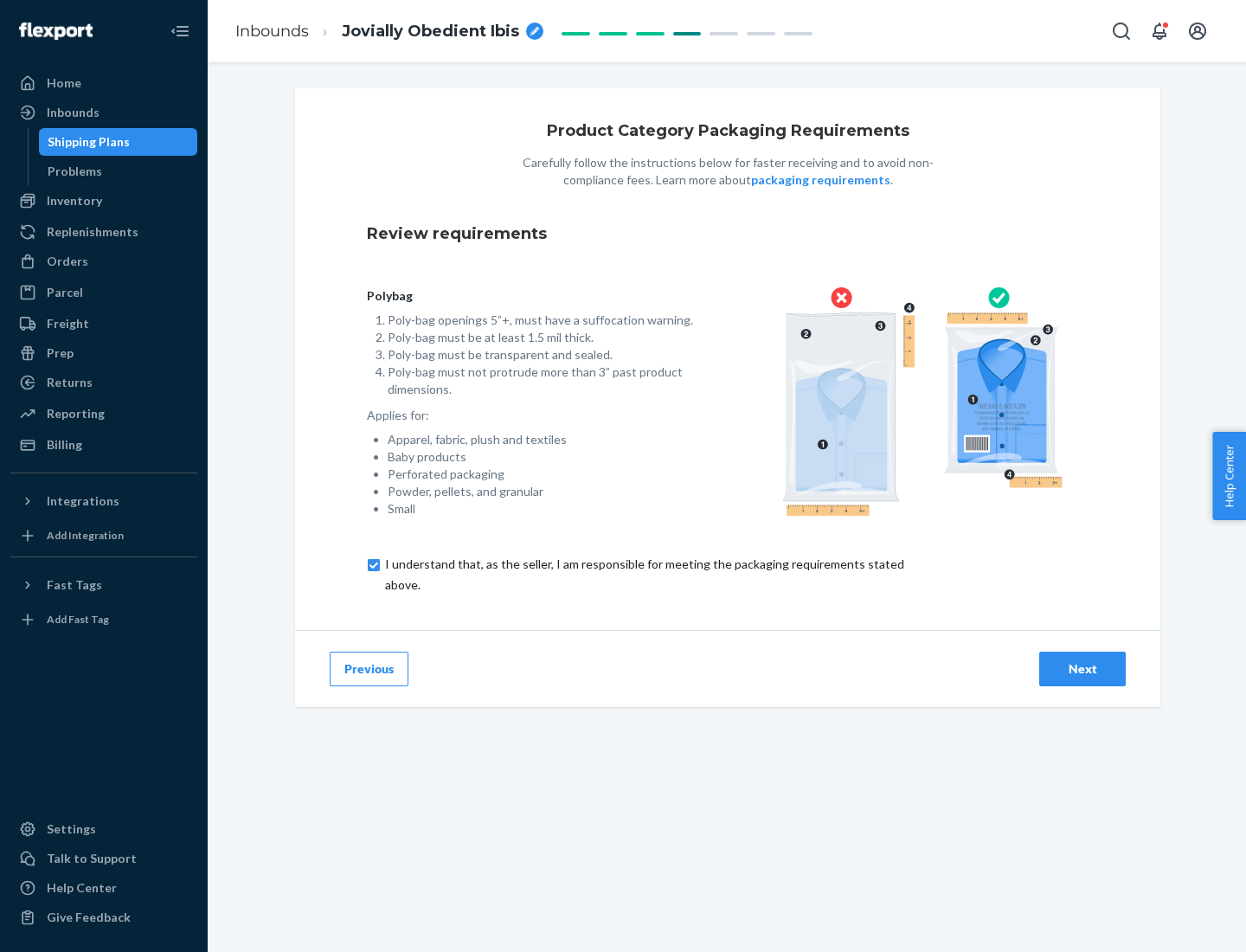
click at [1083, 668] on div "Next" at bounding box center [1082, 669] width 57 height 18
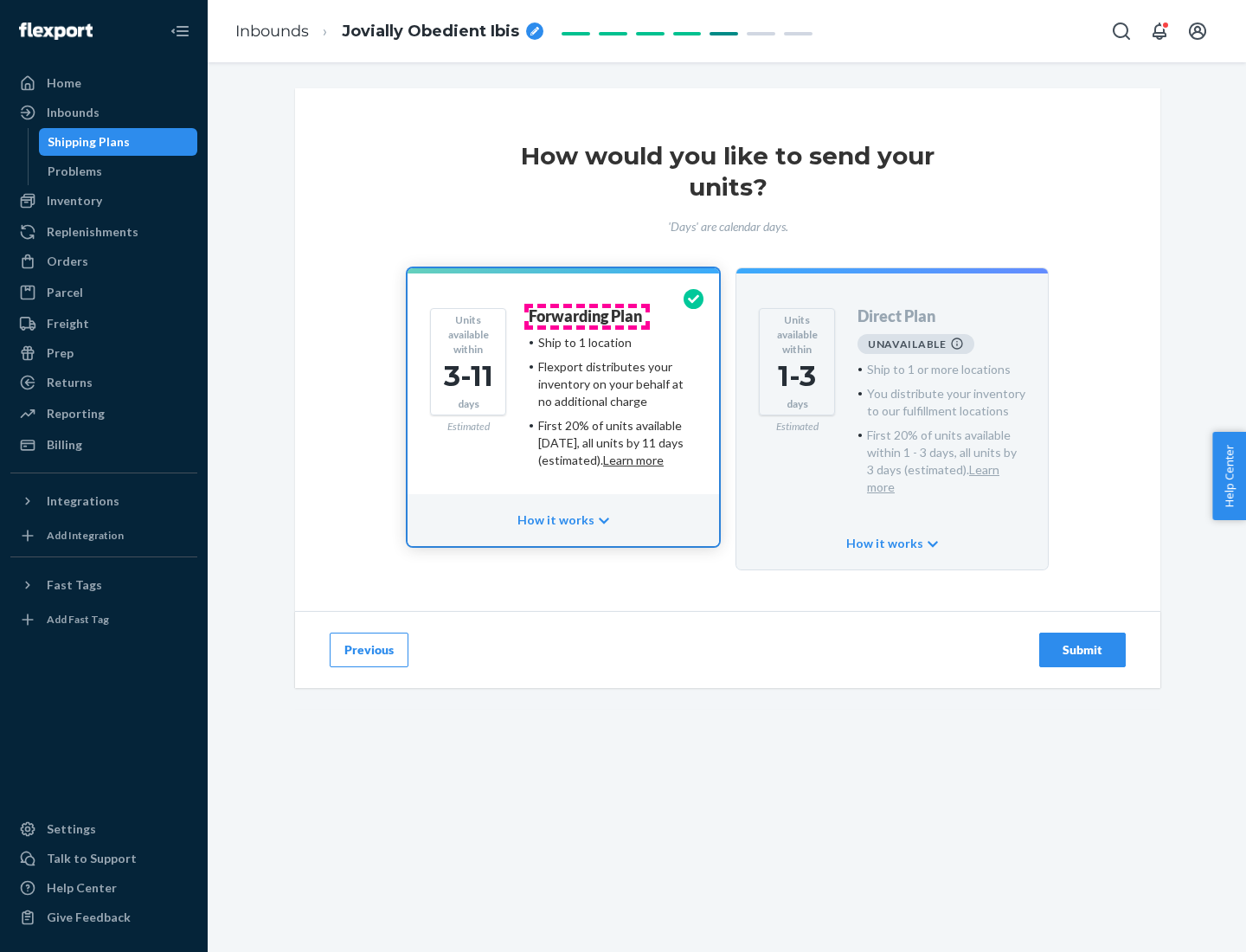
click at [587, 316] on h4 "Forwarding Plan" at bounding box center [585, 317] width 113 height 18
click at [1083, 641] on div "Submit" at bounding box center [1082, 649] width 57 height 18
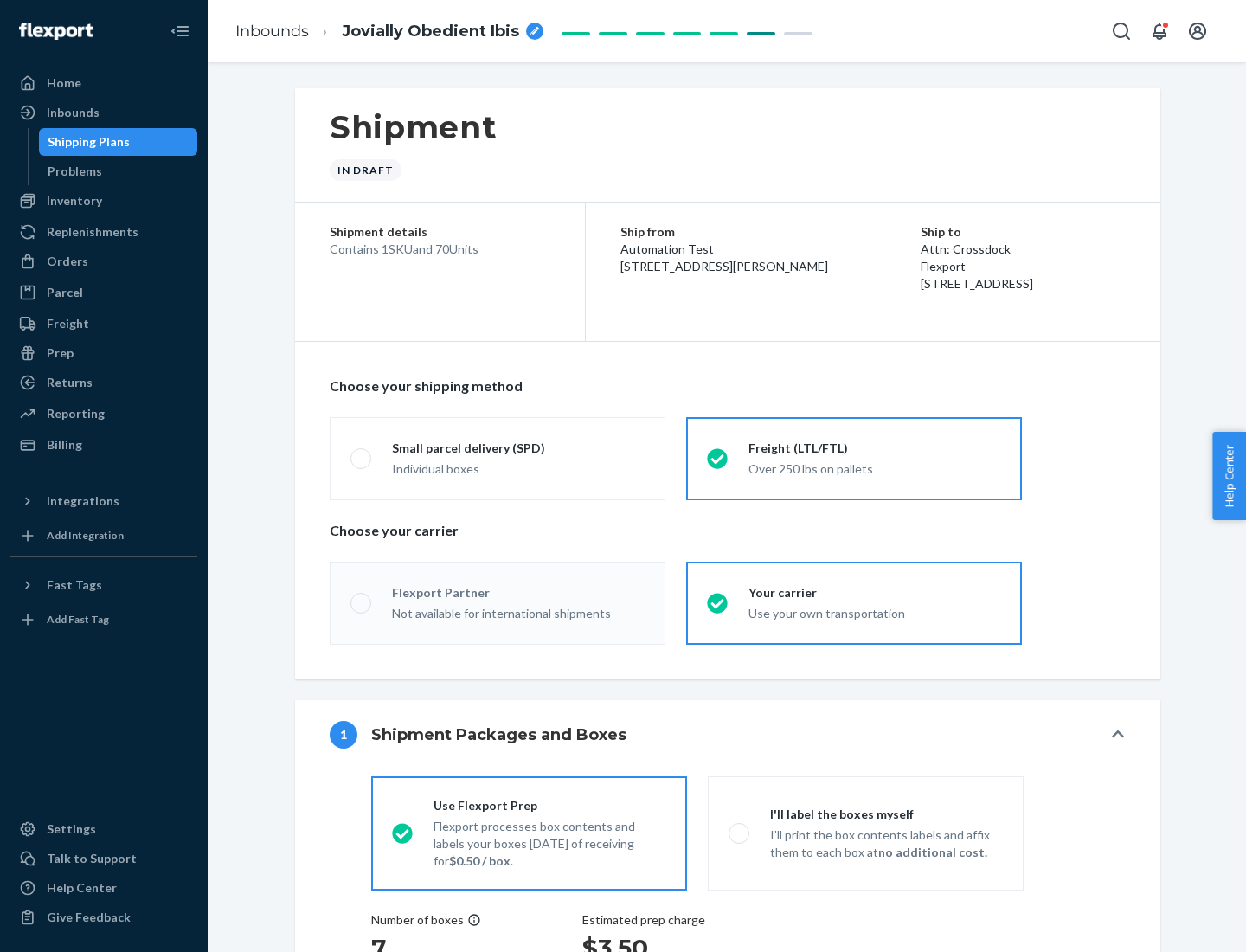
radio input "true"
radio input "false"
radio input "true"
radio input "false"
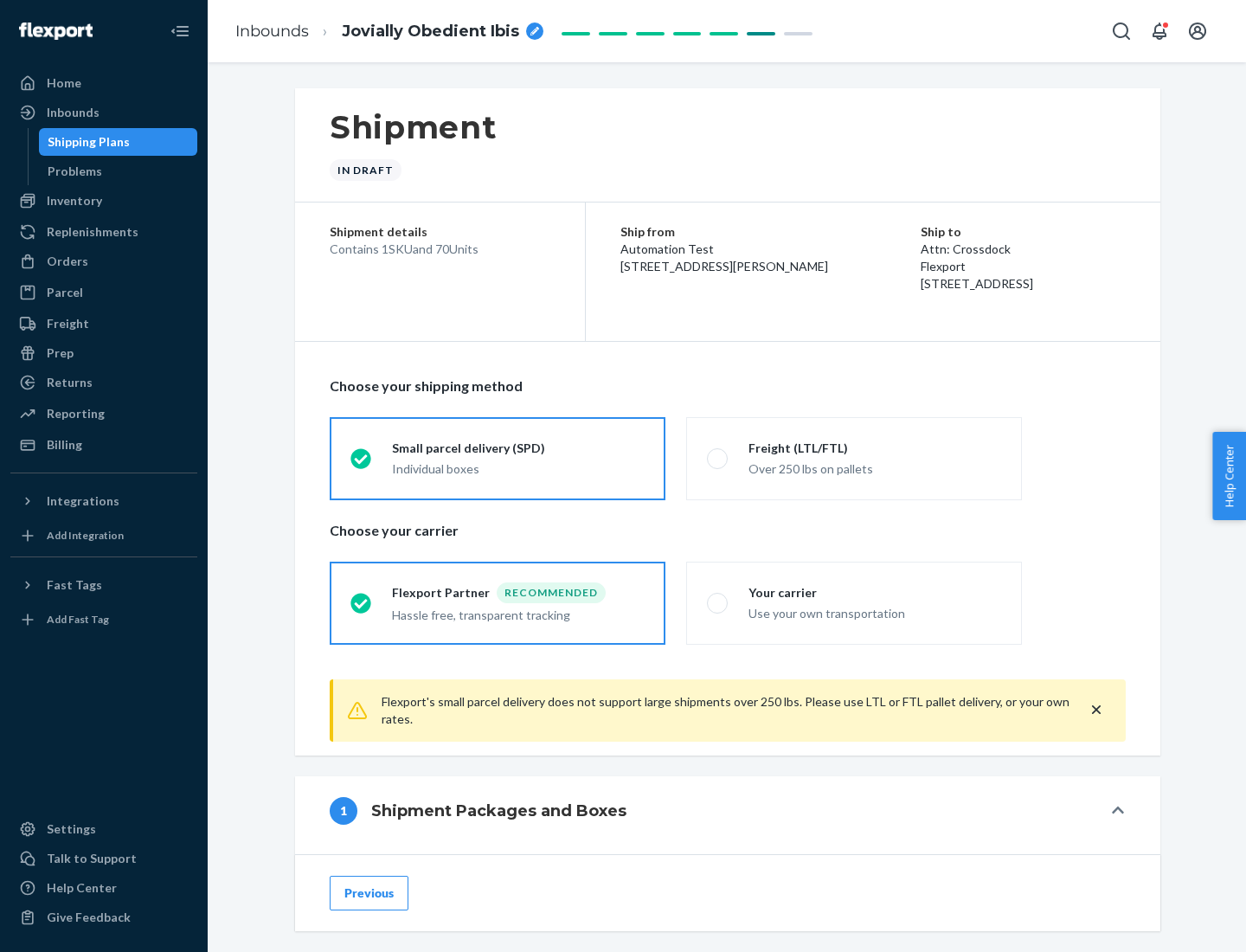
click at [518, 468] on div "Individual boxes" at bounding box center [518, 469] width 252 height 18
click at [361, 463] on input "Small parcel delivery (SPD) Individual boxes" at bounding box center [356, 458] width 11 height 11
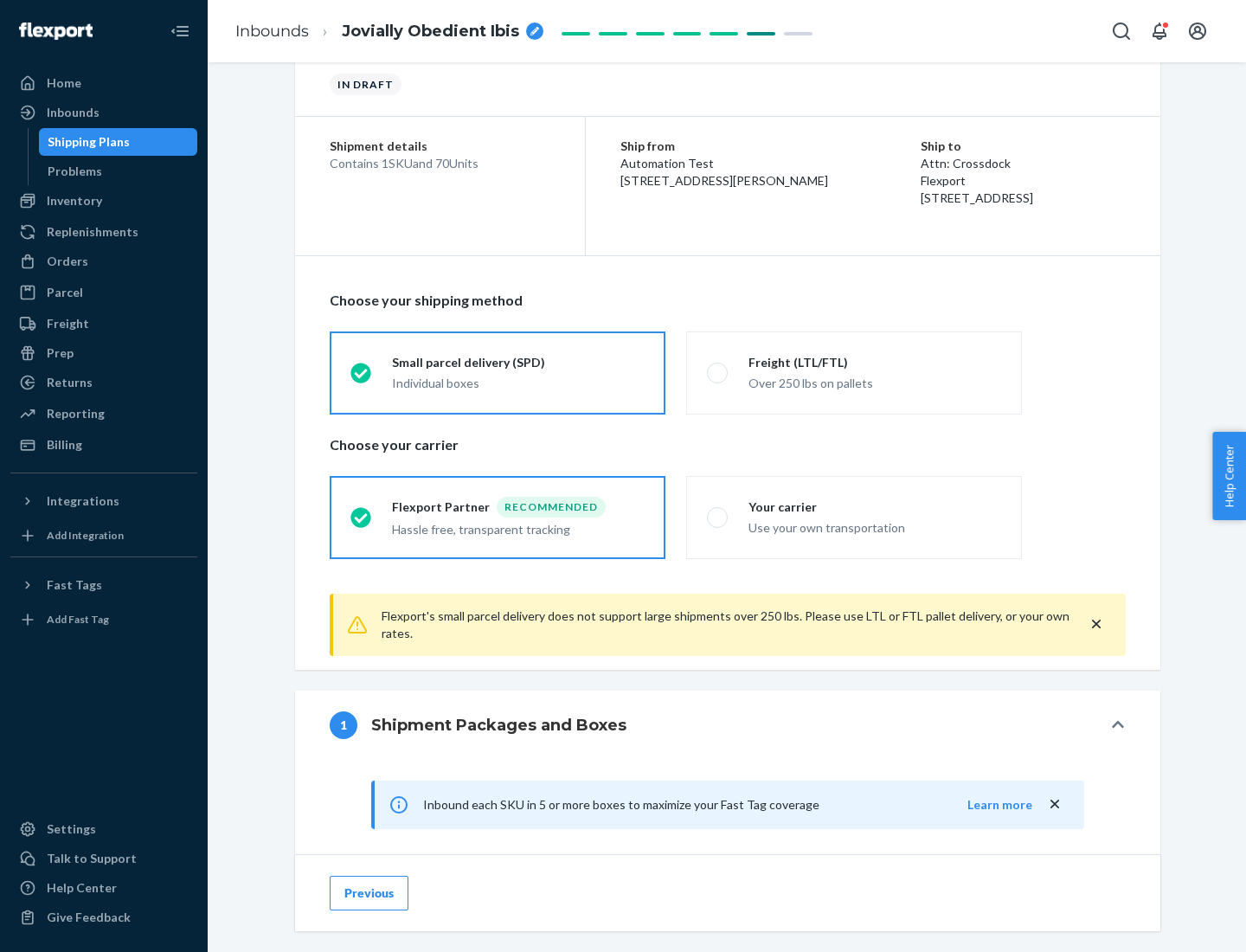
click at [518, 506] on div "Recommended" at bounding box center [551, 507] width 109 height 21
click at [361, 511] on input "Flexport Partner Recommended Hassle free, transparent tracking" at bounding box center [356, 517] width 11 height 11
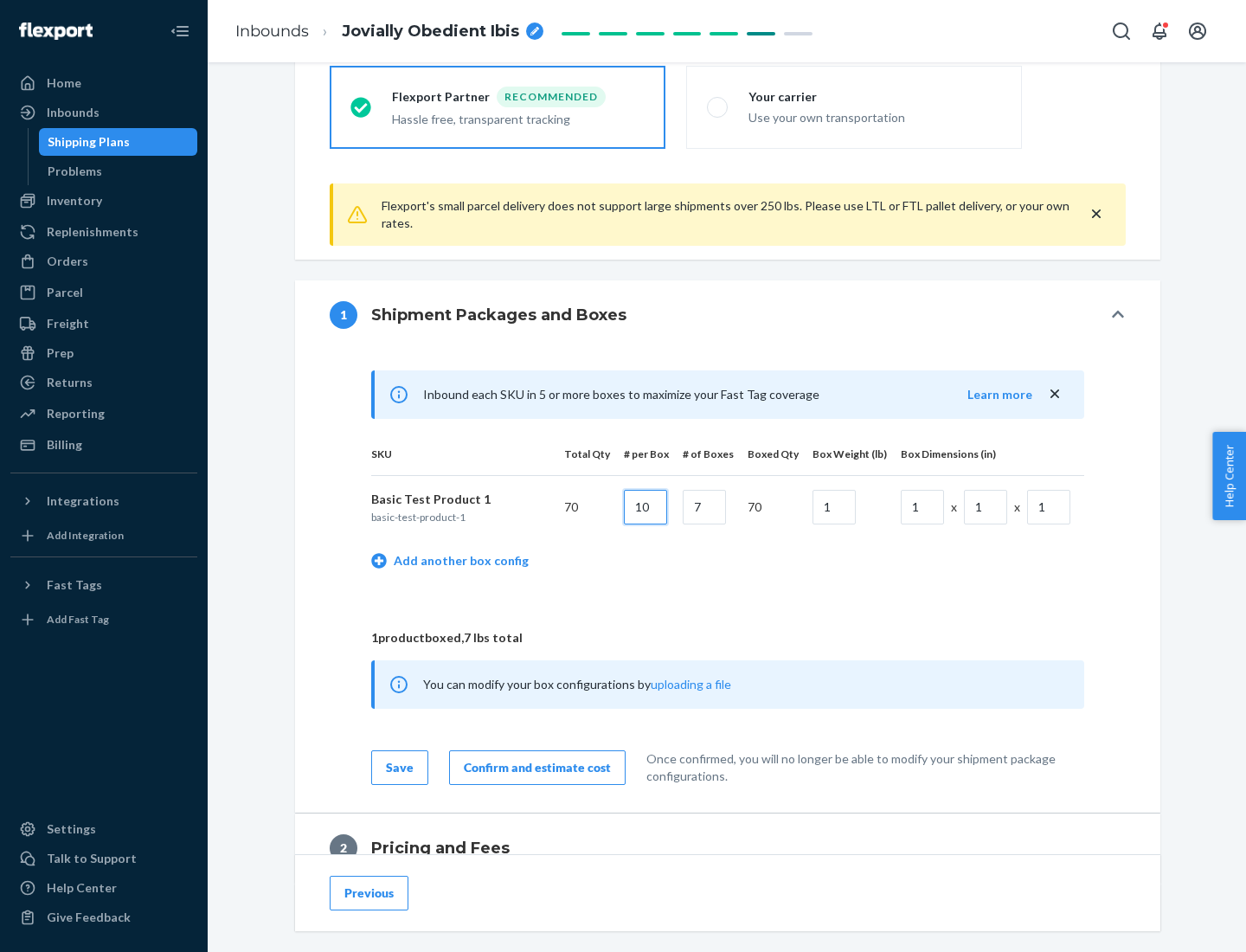
type input "10"
type input "7"
type input "1"
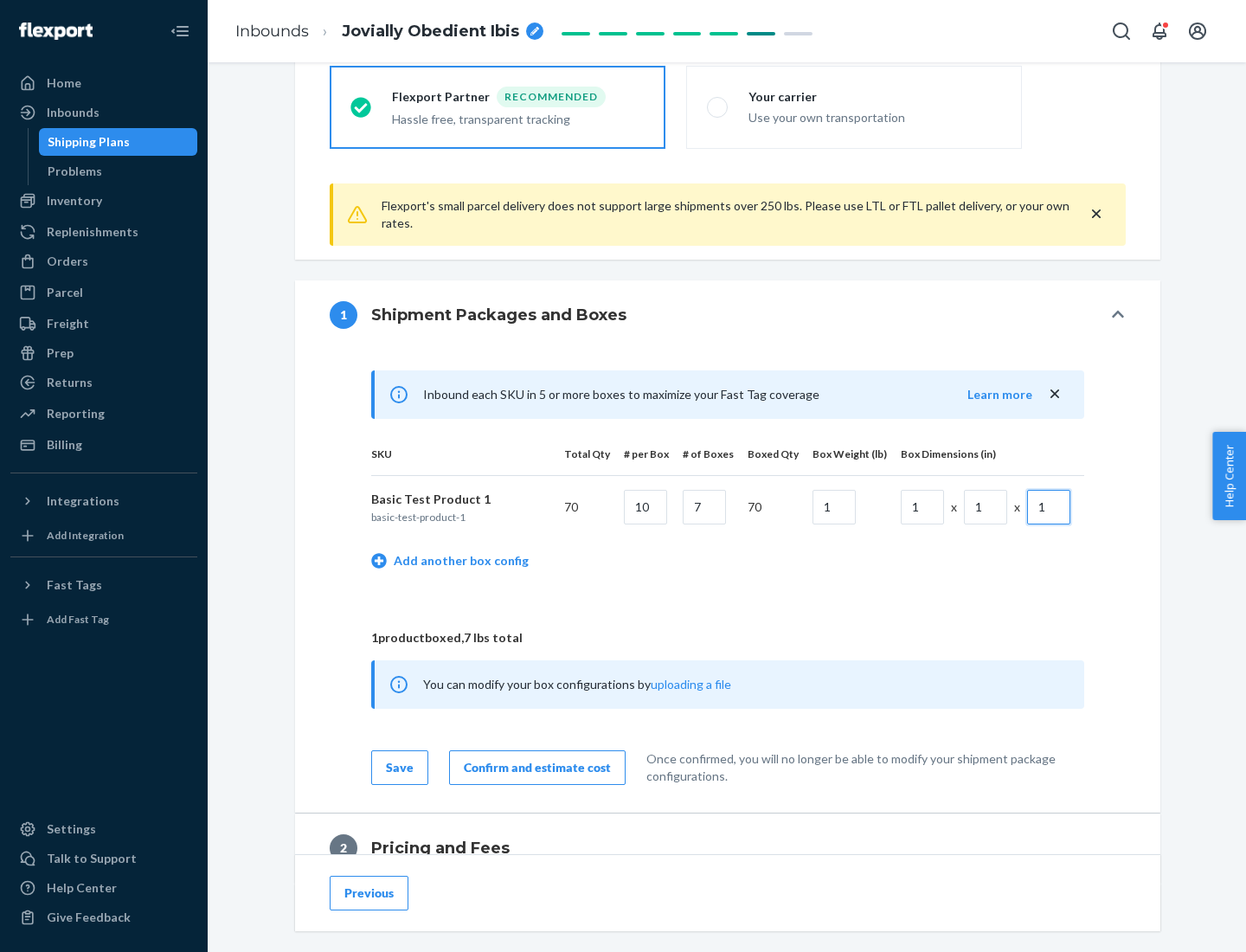
scroll to position [757, 0]
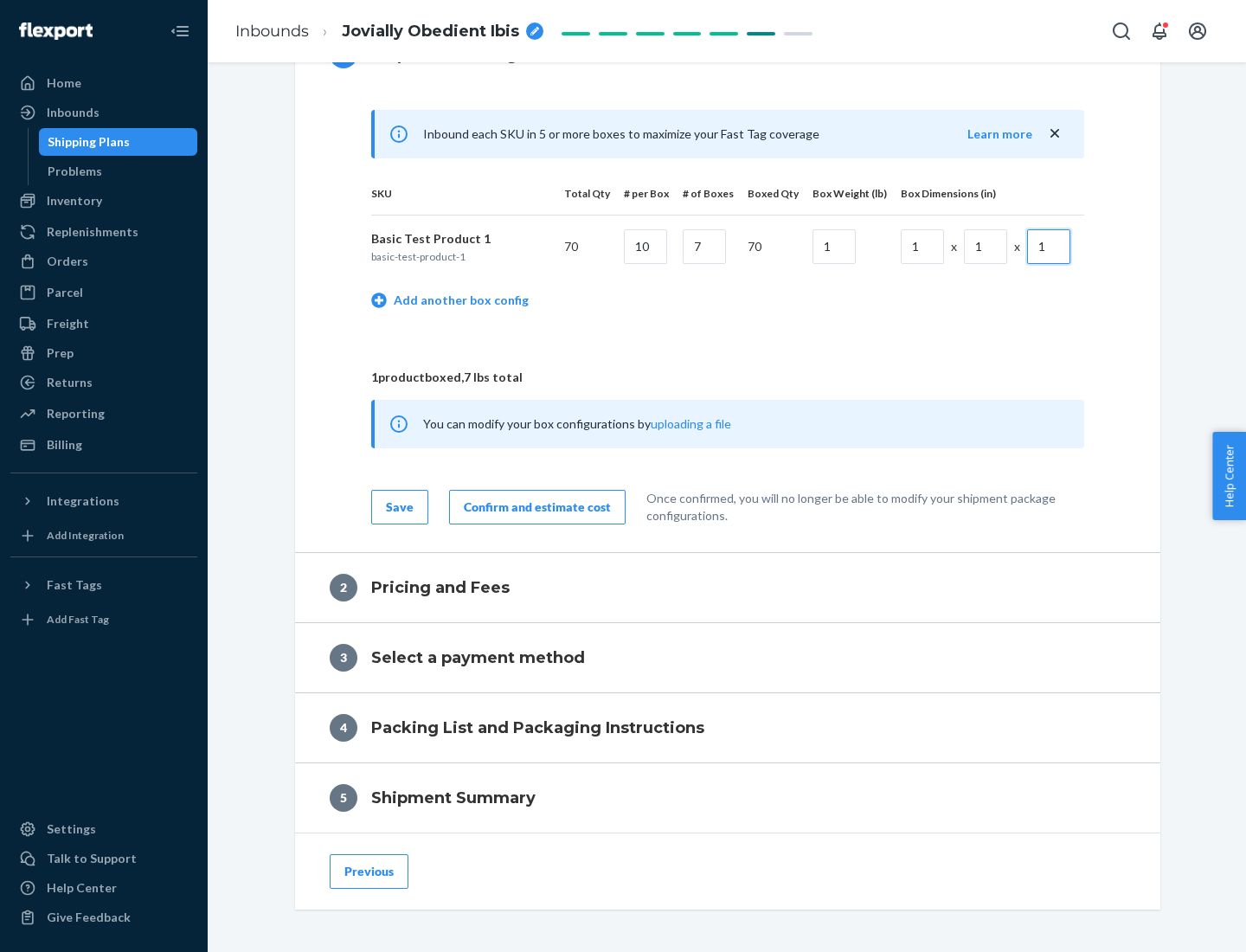
type input "1"
click at [533, 506] on div "Confirm and estimate cost" at bounding box center [536, 507] width 147 height 18
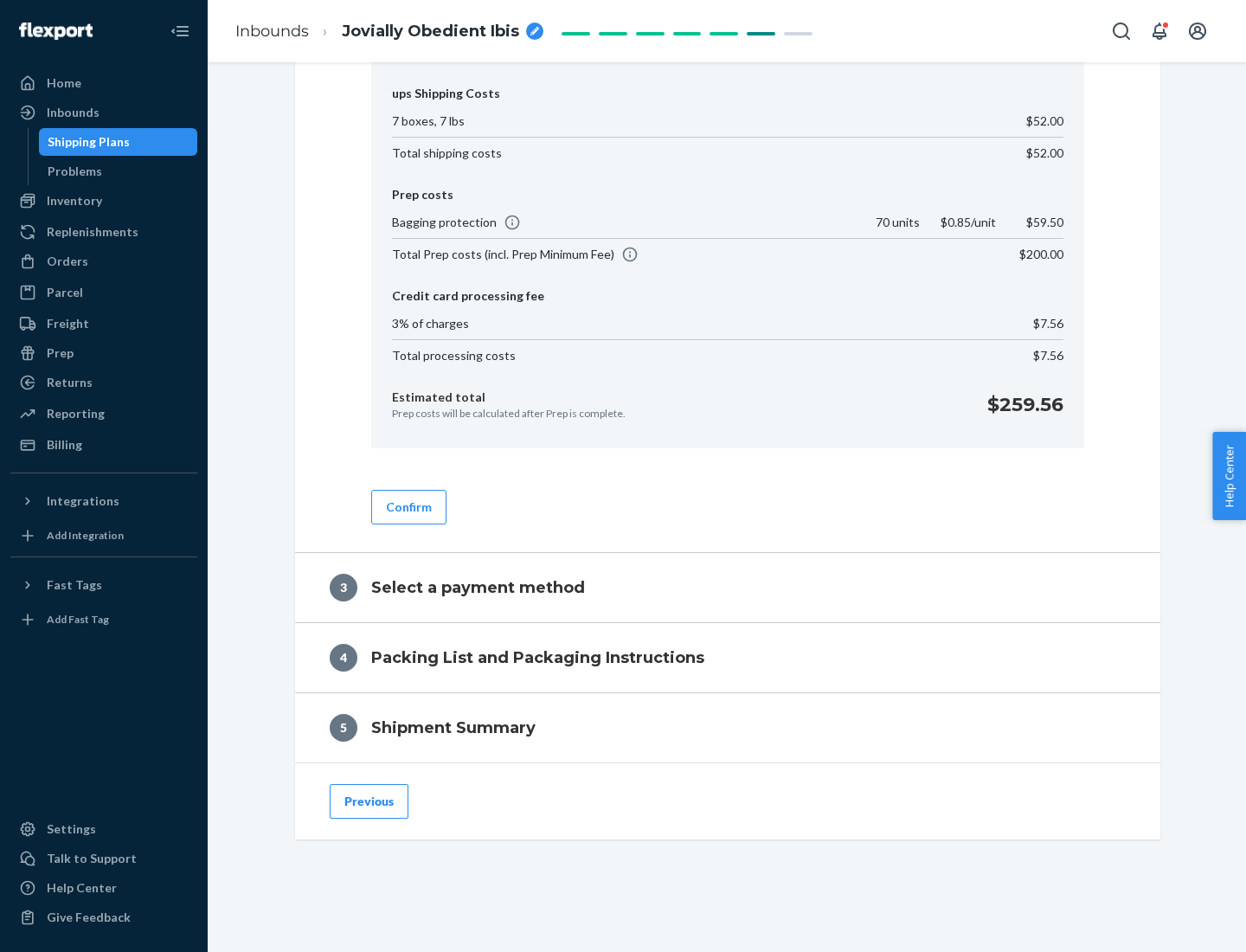
click at [407, 506] on button "Confirm" at bounding box center [408, 506] width 76 height 35
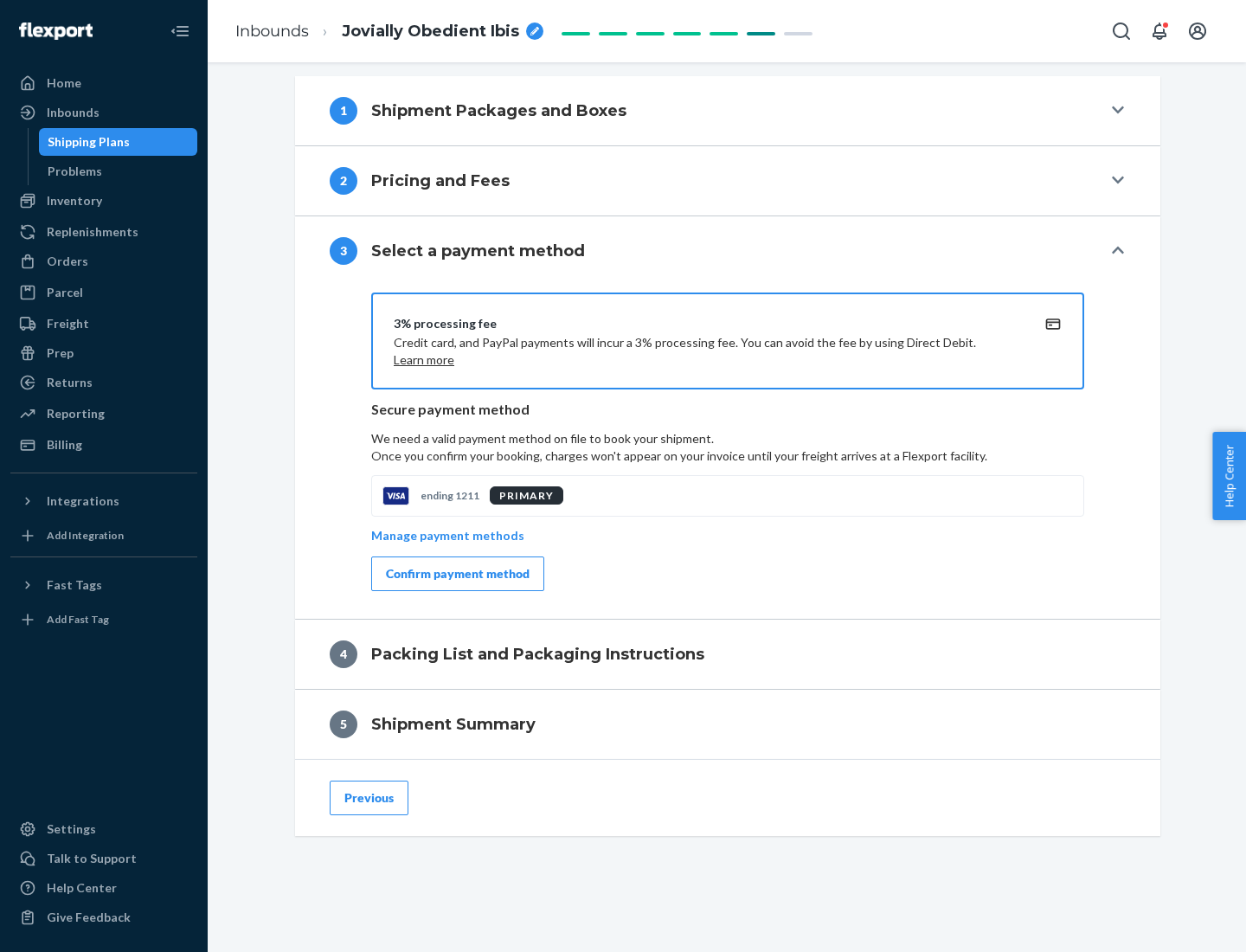
scroll to position [700, 0]
click at [456, 574] on div "Confirm payment method" at bounding box center [458, 574] width 144 height 18
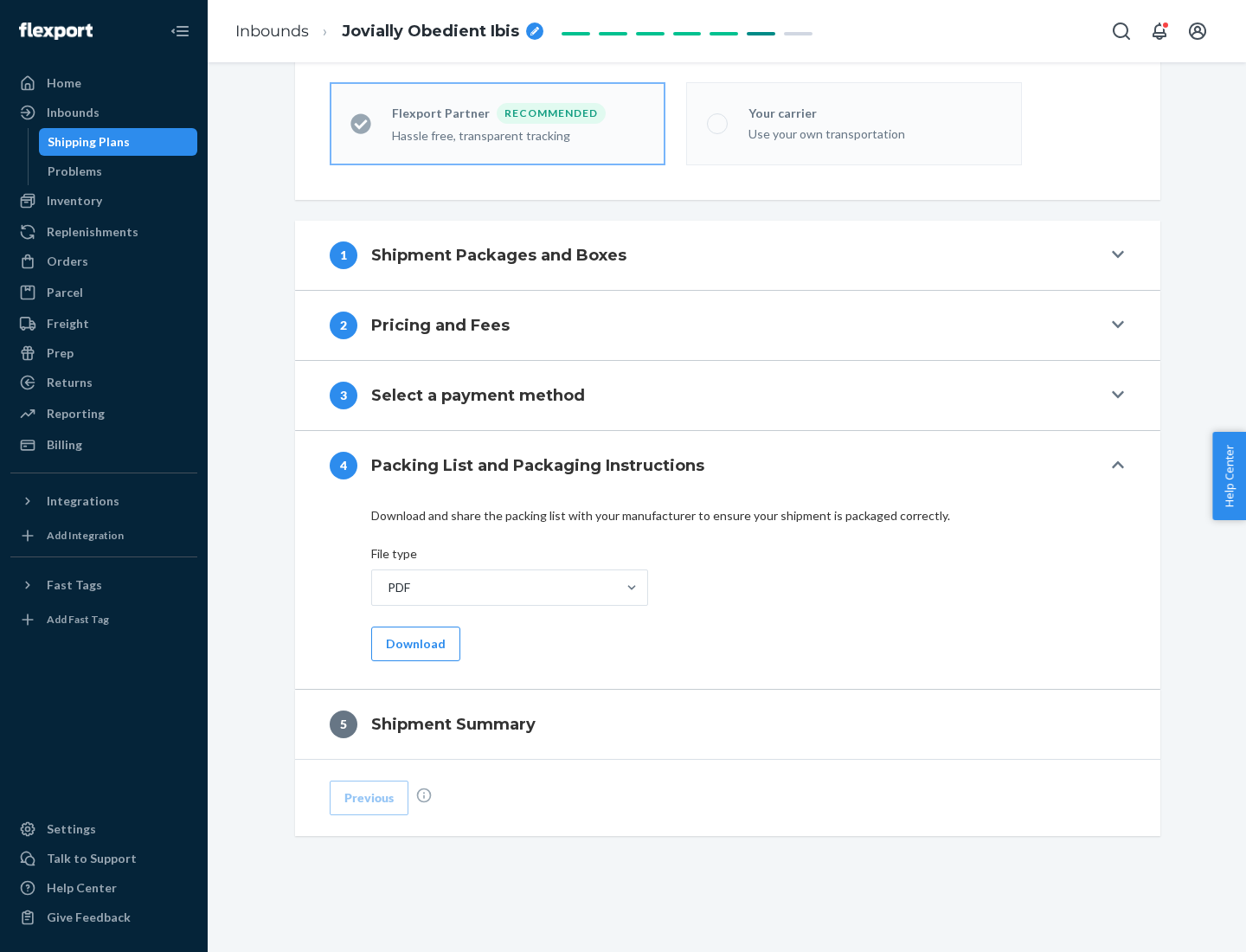
scroll to position [479, 0]
click at [414, 643] on button "Download" at bounding box center [415, 644] width 89 height 35
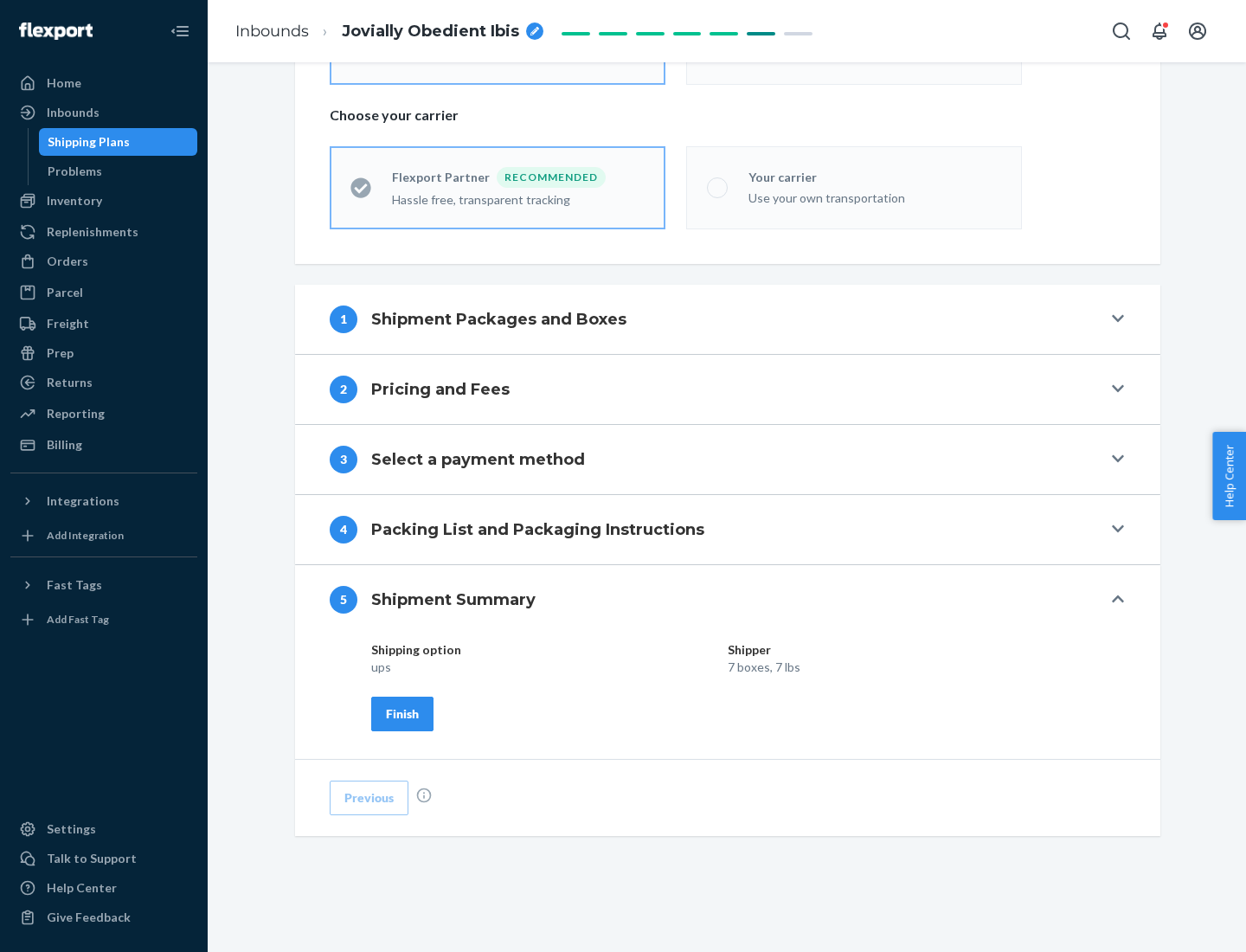
scroll to position [416, 0]
